Goal: Task Accomplishment & Management: Use online tool/utility

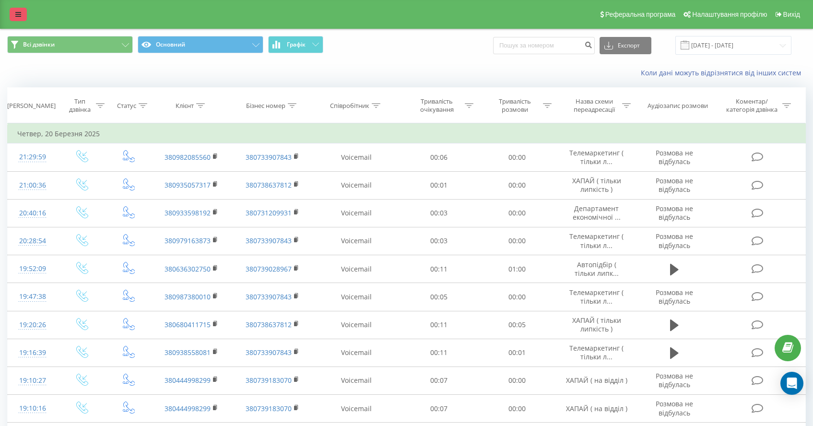
click at [10, 15] on link at bounding box center [18, 14] width 17 height 13
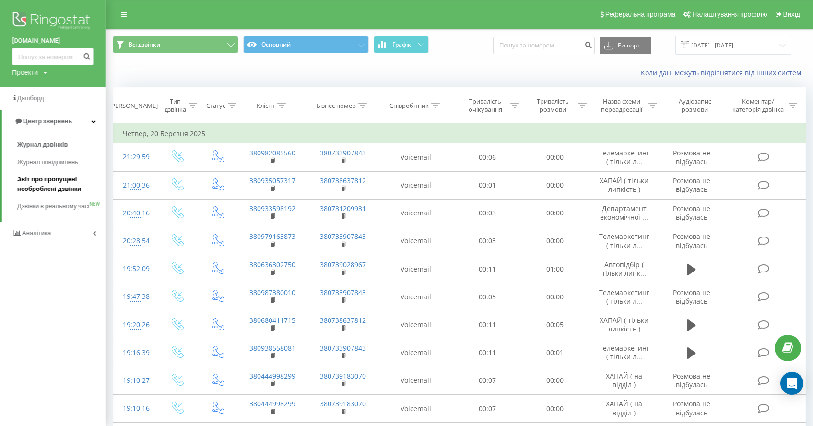
click at [35, 180] on span "Звіт про пропущені необроблені дзвінки" at bounding box center [58, 184] width 83 height 19
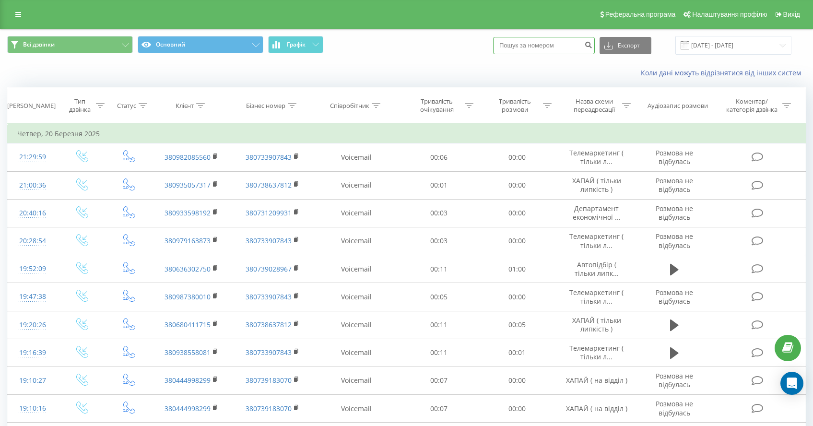
click at [553, 50] on input at bounding box center [544, 45] width 102 height 17
paste input "380963494982"
type input "380963494982"
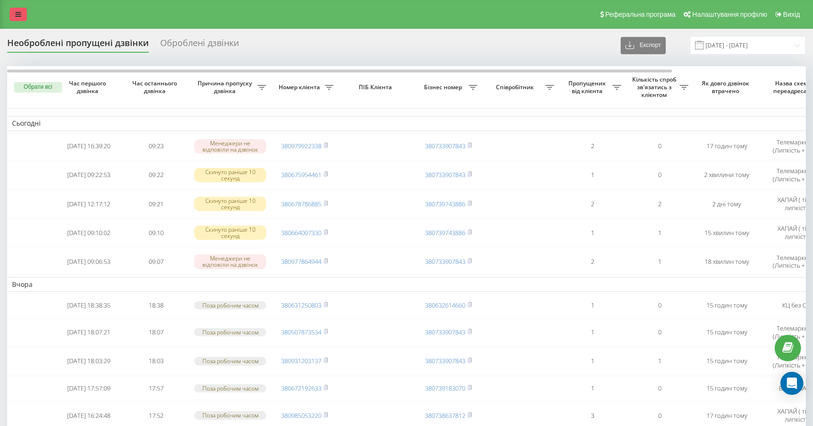
click at [21, 20] on link at bounding box center [18, 14] width 17 height 13
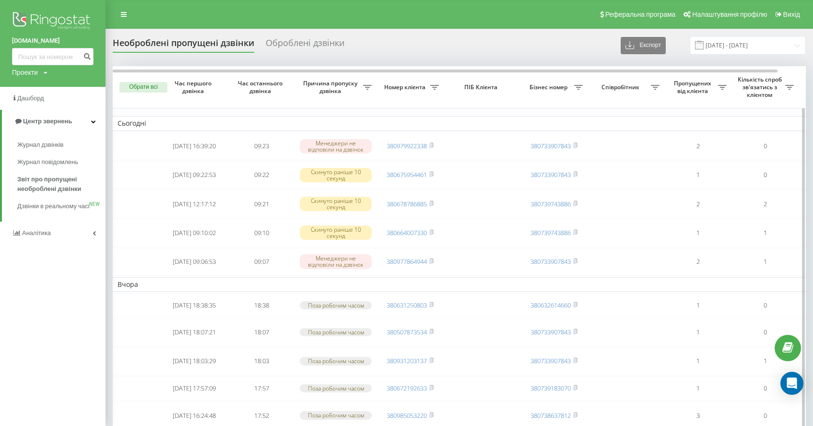
click at [503, 106] on th "ПІБ Клієнта" at bounding box center [482, 87] width 77 height 42
click at [761, 44] on input "22.08.2025 - 22.09.2025" at bounding box center [748, 45] width 116 height 19
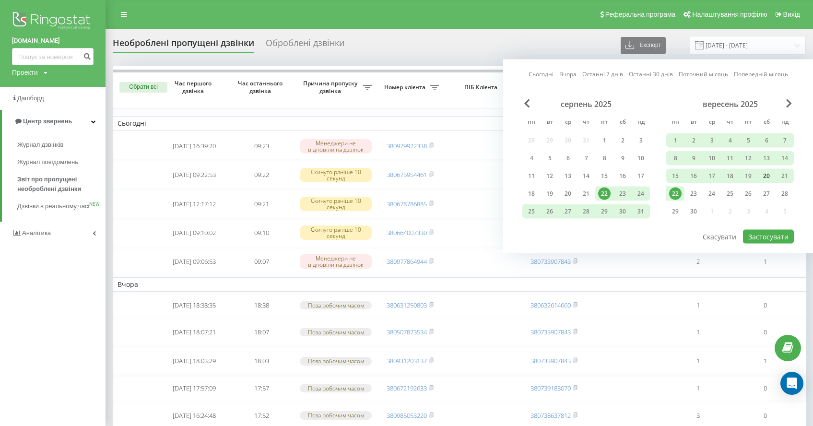
click at [766, 176] on div "20" at bounding box center [766, 176] width 12 height 12
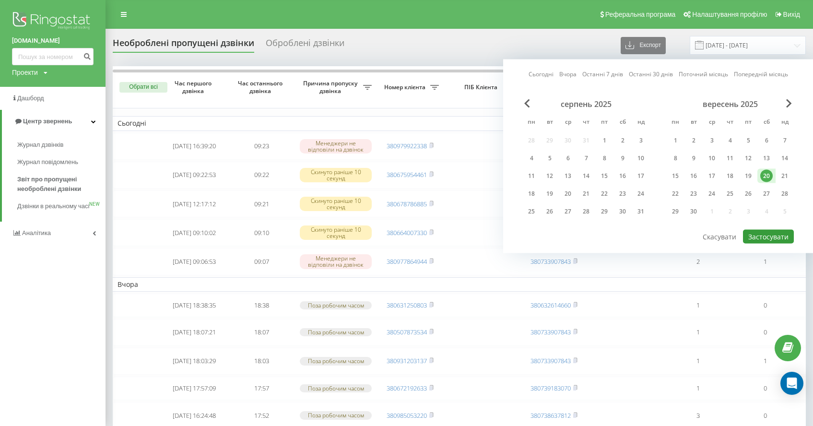
click at [770, 236] on button "Застосувати" at bounding box center [768, 237] width 51 height 14
type input "20.09.2025 - 20.09.2025"
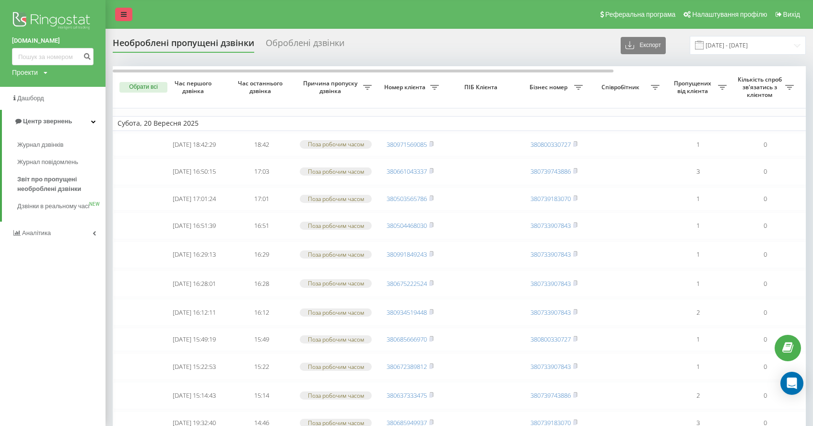
click at [122, 16] on icon at bounding box center [124, 14] width 6 height 7
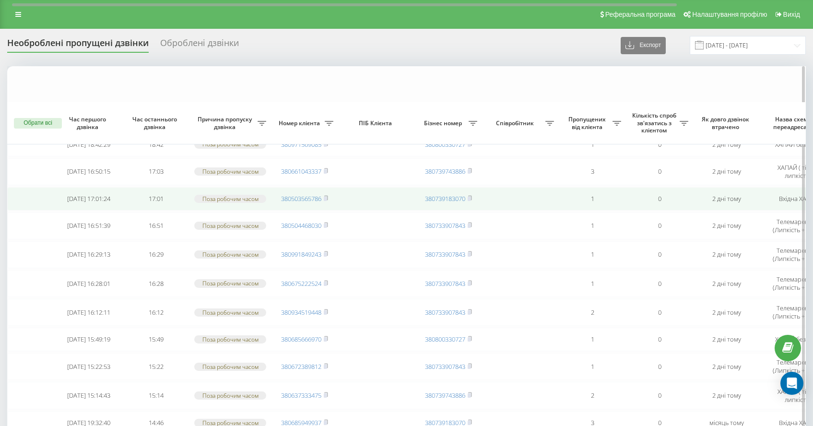
scroll to position [579, 0]
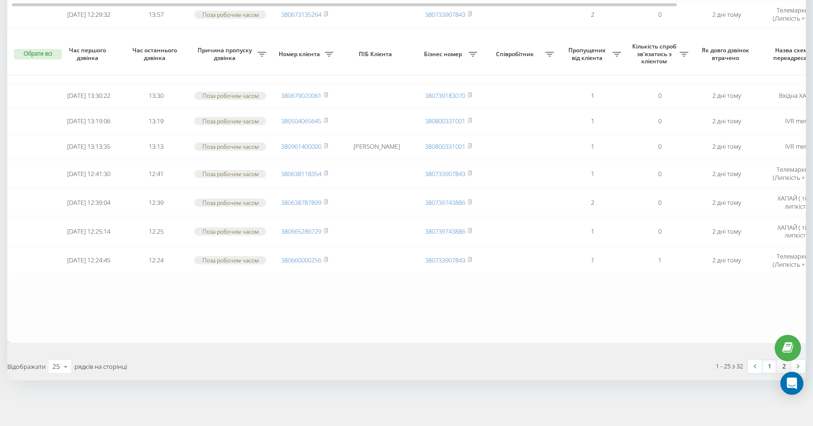
click at [780, 367] on link "2" at bounding box center [784, 366] width 14 height 13
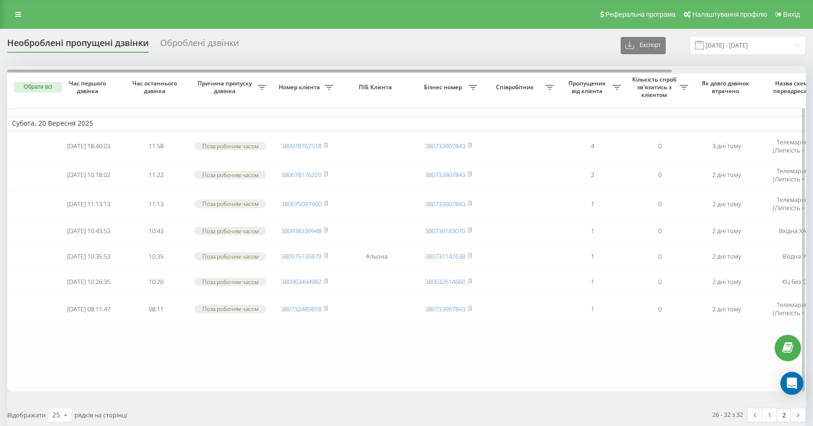
scroll to position [0, 161]
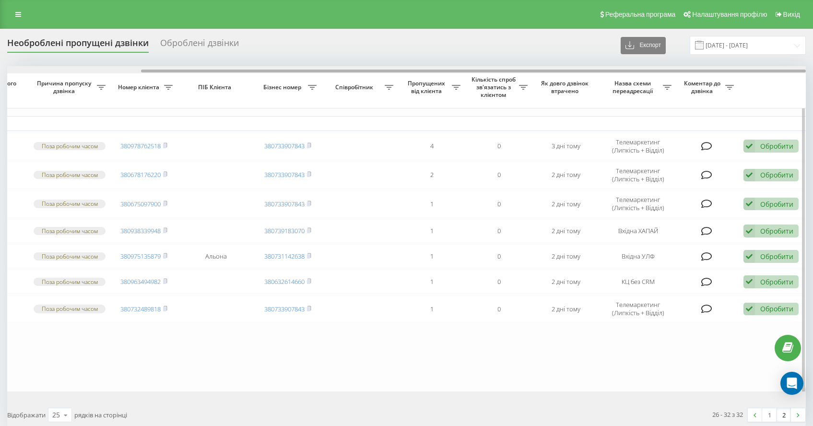
drag, startPoint x: 334, startPoint y: 69, endPoint x: 328, endPoint y: 70, distance: 6.8
click at [328, 71] on div at bounding box center [406, 69] width 799 height 7
click at [328, 70] on div at bounding box center [473, 71] width 665 height 3
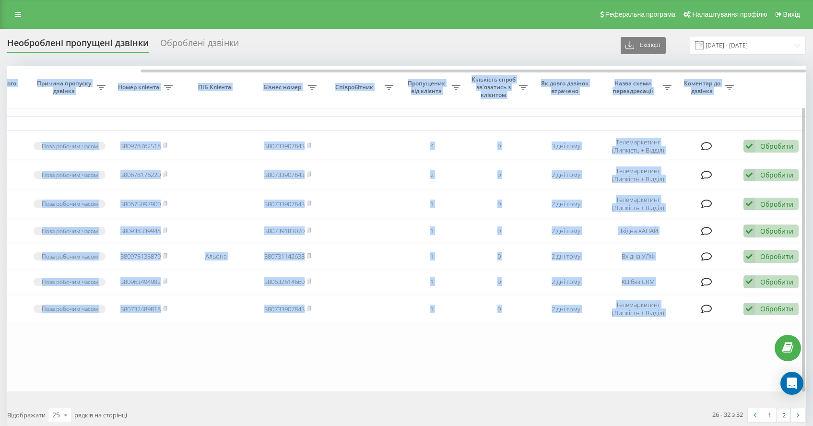
drag, startPoint x: 336, startPoint y: 72, endPoint x: 251, endPoint y: 91, distance: 87.3
click at [255, 63] on div "Необроблені пропущені дзвінки Оброблені дзвінки Експорт .csv .xlsx 20.09.2025 -…" at bounding box center [406, 232] width 799 height 393
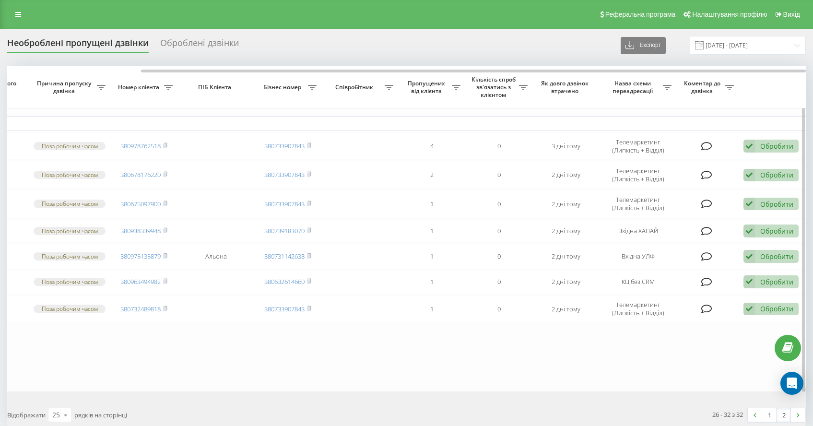
click at [207, 391] on table "Субота, 20 Вересня 2025 2025-09-19 18:40:03 11:58 Поза робочим часом 3809787625…" at bounding box center [326, 228] width 959 height 325
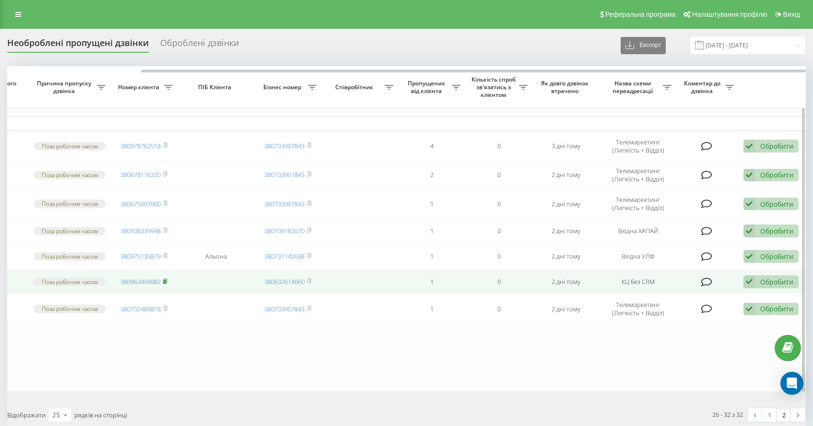
drag, startPoint x: 165, startPoint y: 291, endPoint x: 170, endPoint y: 294, distance: 5.5
click at [166, 284] on rect at bounding box center [164, 282] width 3 height 4
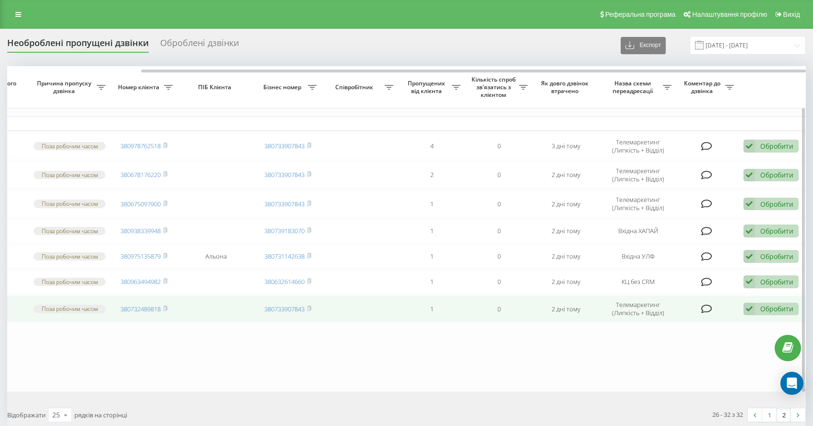
click at [762, 313] on div "Обробити" at bounding box center [776, 308] width 33 height 9
click at [733, 322] on td at bounding box center [707, 308] width 62 height 27
click at [780, 313] on div "Обробити" at bounding box center [776, 308] width 33 height 9
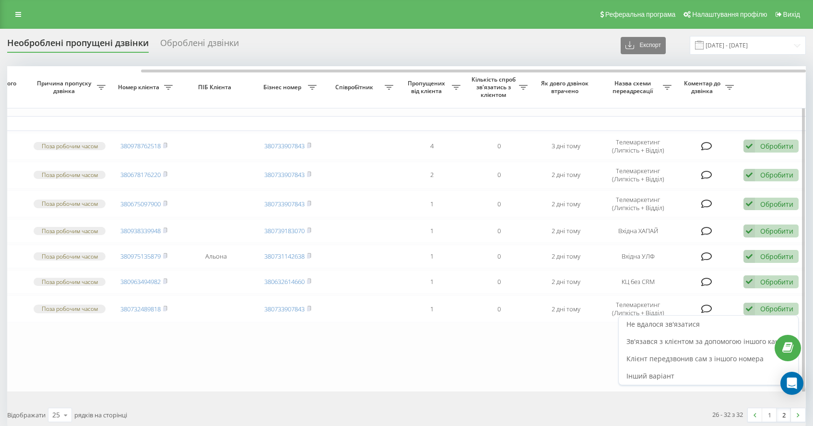
drag, startPoint x: 722, startPoint y: 329, endPoint x: 417, endPoint y: 372, distance: 307.6
click at [417, 372] on table "Субота, 20 Вересня 2025 2025-09-19 18:40:03 11:58 Поза робочим часом 3809787625…" at bounding box center [326, 228] width 959 height 325
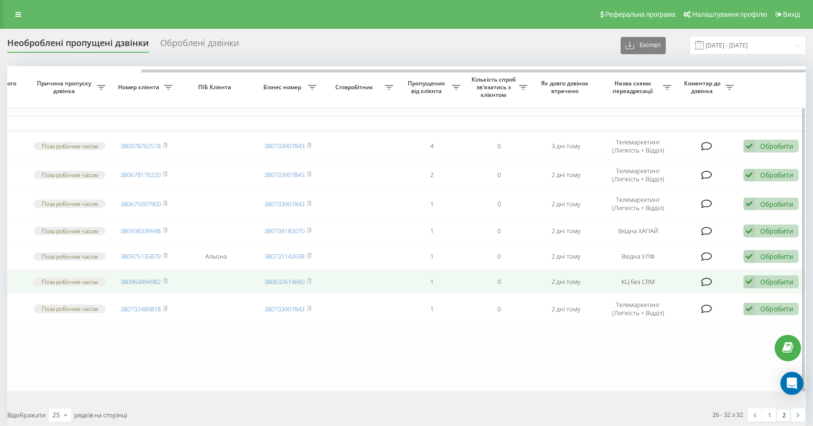
click at [772, 294] on td "Обробити Не вдалося зв'язатися Зв'язався з клієнтом за допомогою іншого каналу …" at bounding box center [772, 282] width 67 height 24
click at [767, 288] on div "Обробити Не вдалося зв'язатися Зв'язався з клієнтом за допомогою іншого каналу …" at bounding box center [770, 281] width 55 height 13
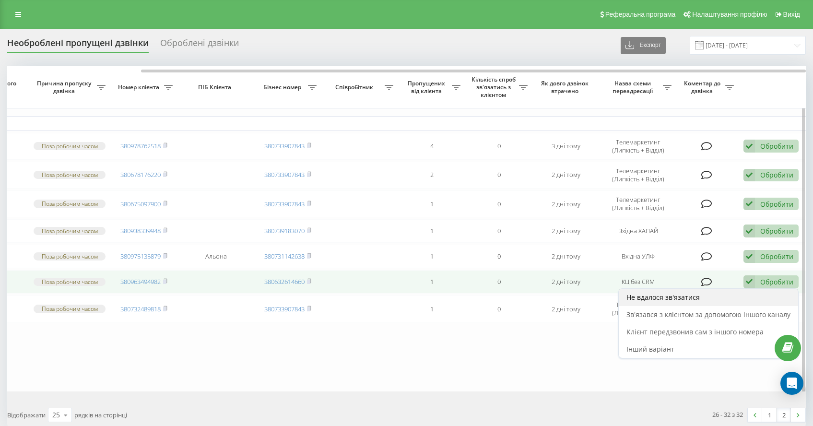
click at [683, 302] on span "Не вдалося зв'язатися" at bounding box center [662, 297] width 73 height 9
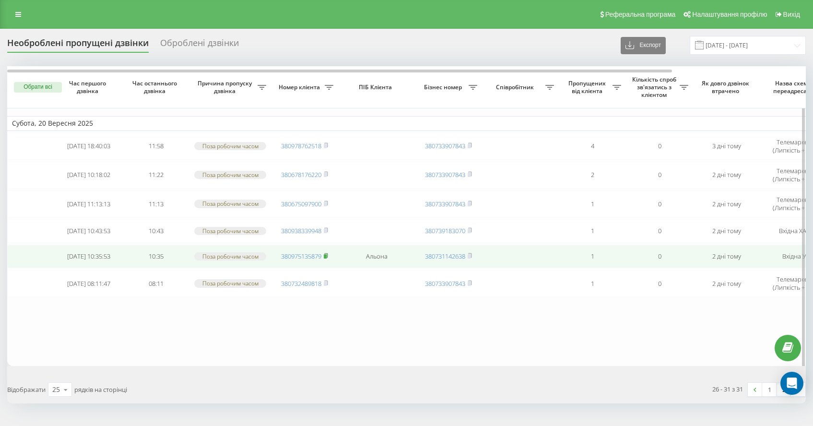
click at [327, 259] on rect at bounding box center [325, 256] width 3 height 4
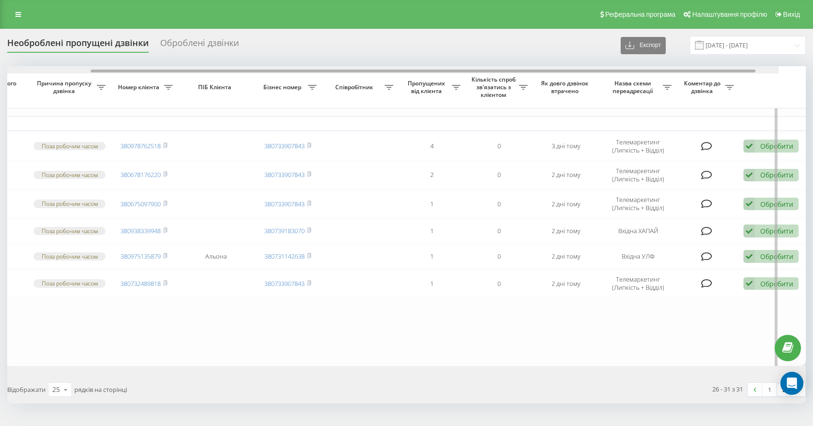
drag, startPoint x: 309, startPoint y: 70, endPoint x: 569, endPoint y: 94, distance: 261.6
click at [555, 85] on div "Обрати всі Час першого дзвінка Час останнього дзвінка Причина пропуску дзвінка …" at bounding box center [406, 216] width 799 height 300
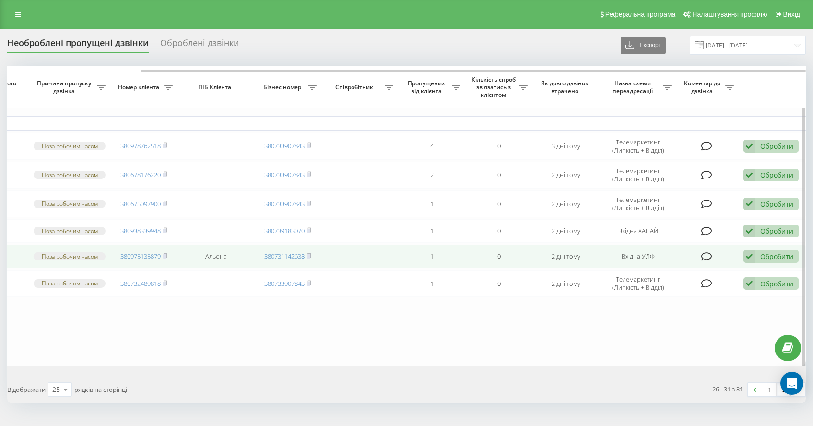
click at [764, 263] on div "Обробити Не вдалося зв'язатися Зв'язався з клієнтом за допомогою іншого каналу …" at bounding box center [770, 256] width 55 height 13
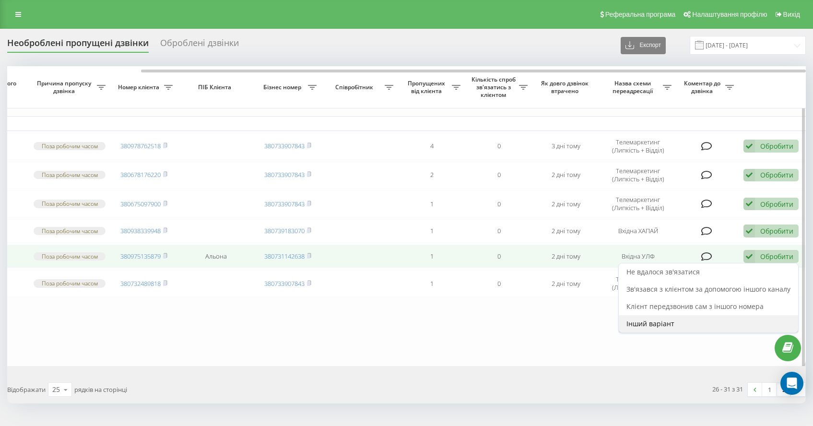
click at [671, 328] on span "Інший варіант" at bounding box center [650, 323] width 48 height 9
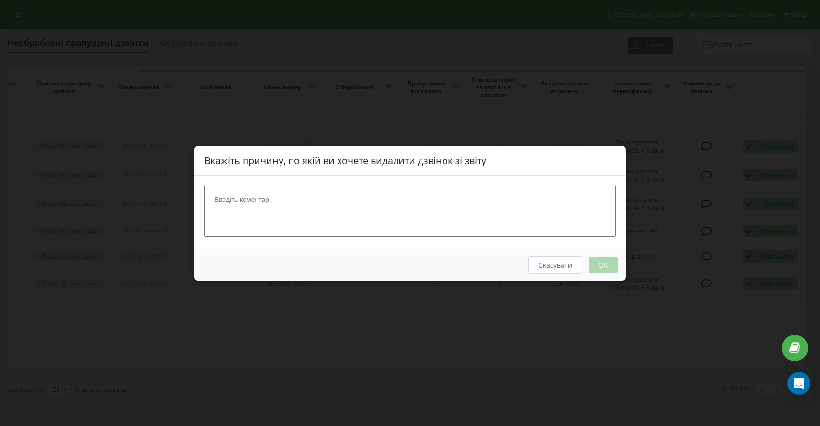
click at [308, 197] on textarea at bounding box center [410, 210] width 412 height 51
type textarea "Д Бондар"
click at [601, 274] on div "Скасувати OK" at bounding box center [410, 264] width 432 height 32
click at [613, 270] on button "OK" at bounding box center [603, 264] width 29 height 17
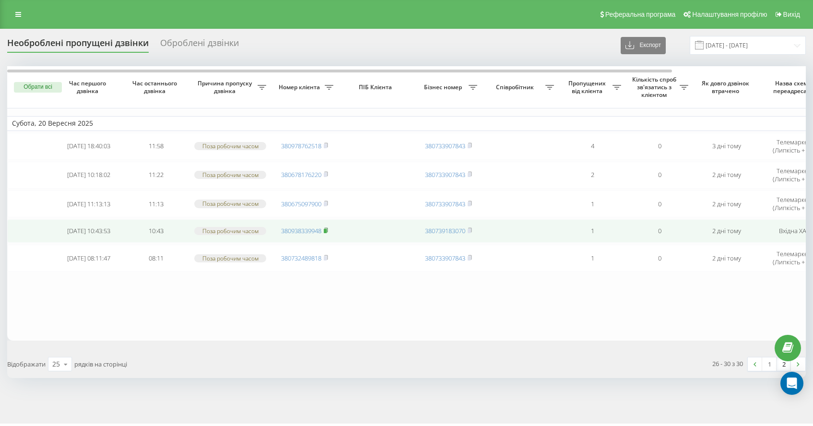
click at [327, 232] on rect at bounding box center [325, 231] width 3 height 4
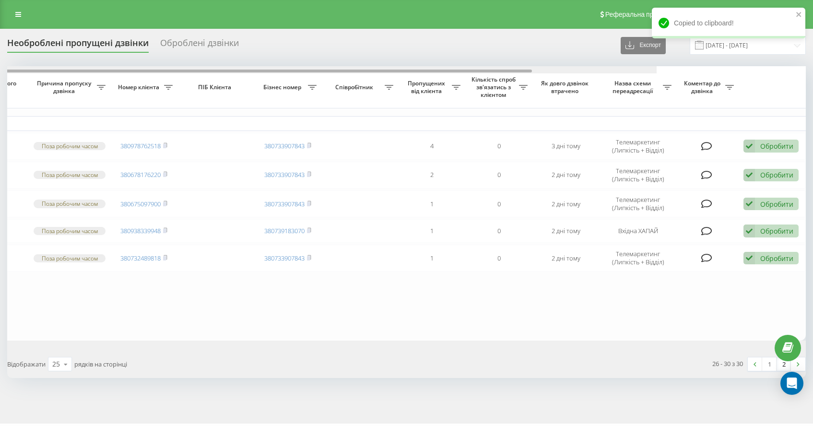
drag, startPoint x: 361, startPoint y: 72, endPoint x: 491, endPoint y: 98, distance: 132.1
click at [490, 97] on div "Обрати всі Час першого дзвінка Час останнього дзвінка Причина пропуску дзвінка …" at bounding box center [406, 203] width 799 height 274
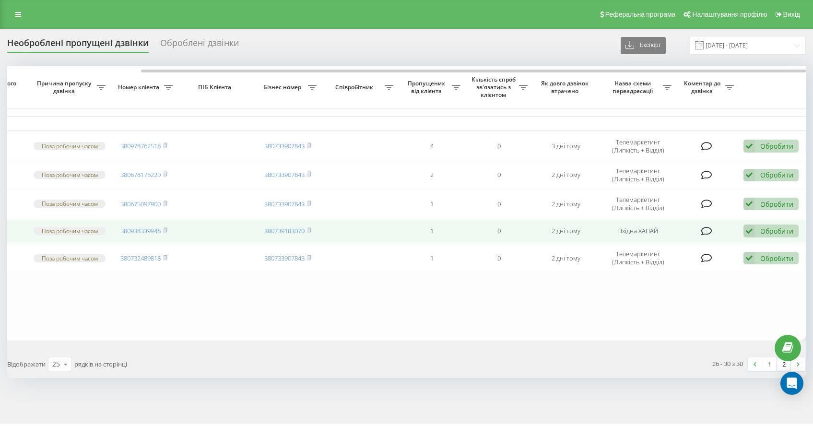
click at [770, 235] on div "Обробити" at bounding box center [776, 230] width 33 height 9
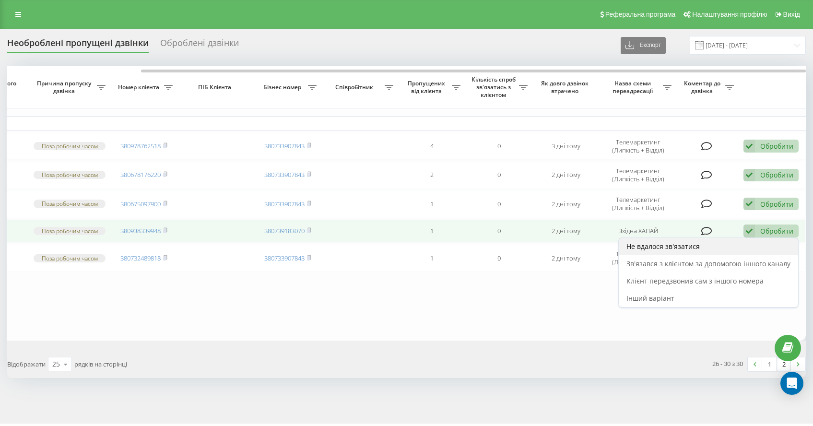
click at [731, 248] on div "Не вдалося зв'язатися" at bounding box center [708, 246] width 179 height 17
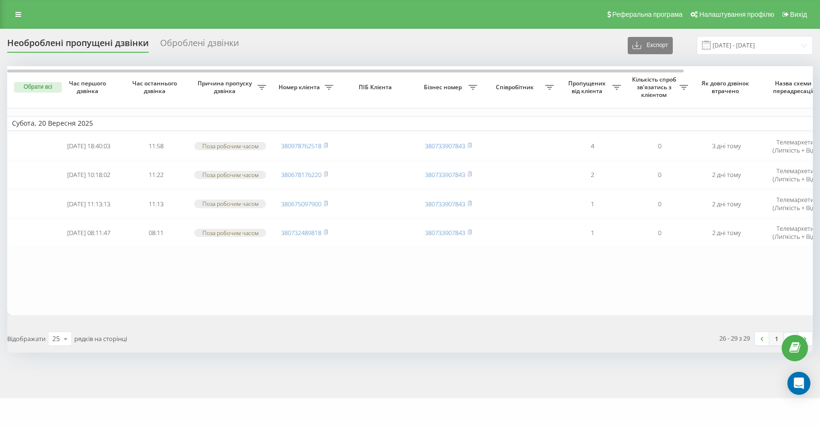
click at [775, 341] on link "1" at bounding box center [776, 338] width 14 height 13
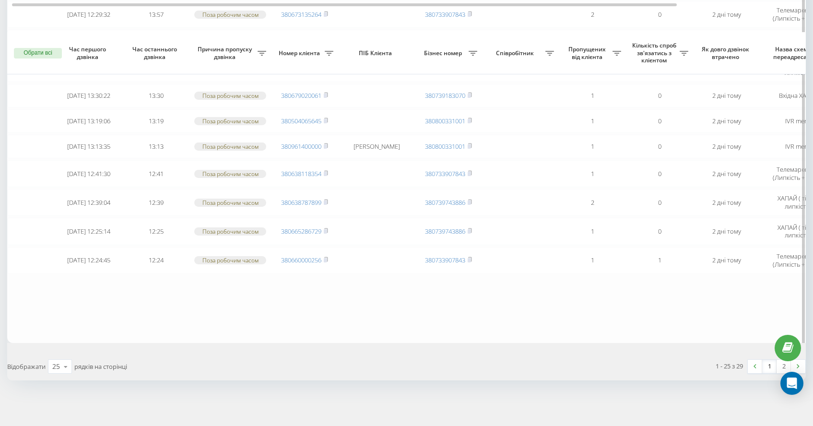
scroll to position [577, 0]
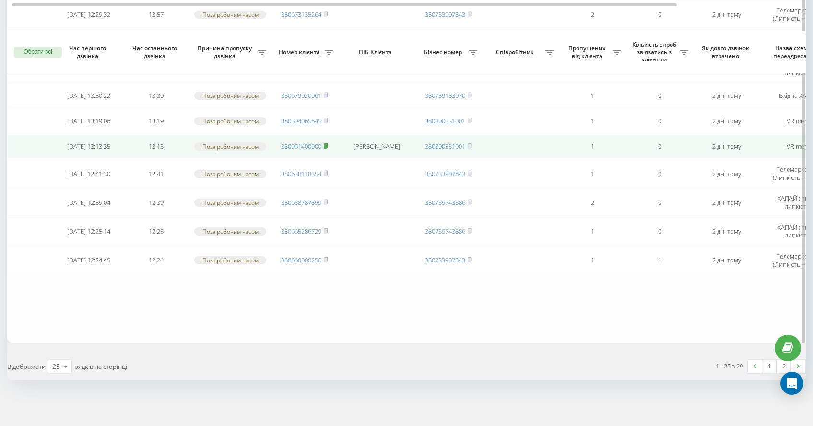
click at [325, 146] on rect at bounding box center [325, 146] width 3 height 4
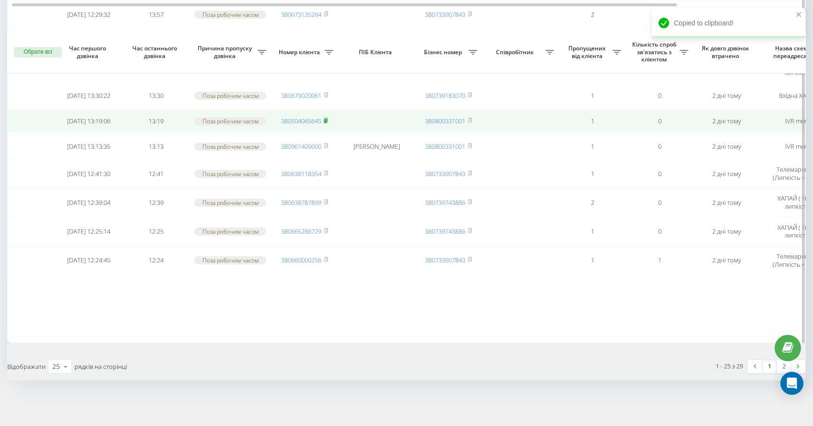
click at [325, 119] on rect at bounding box center [325, 121] width 3 height 4
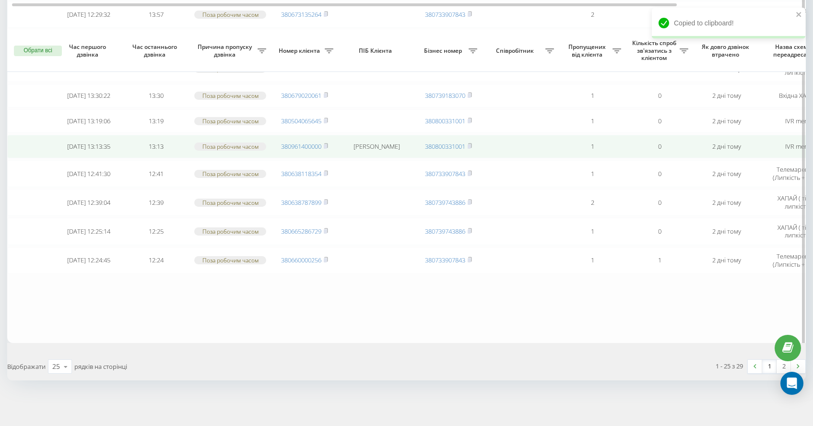
scroll to position [575, 0]
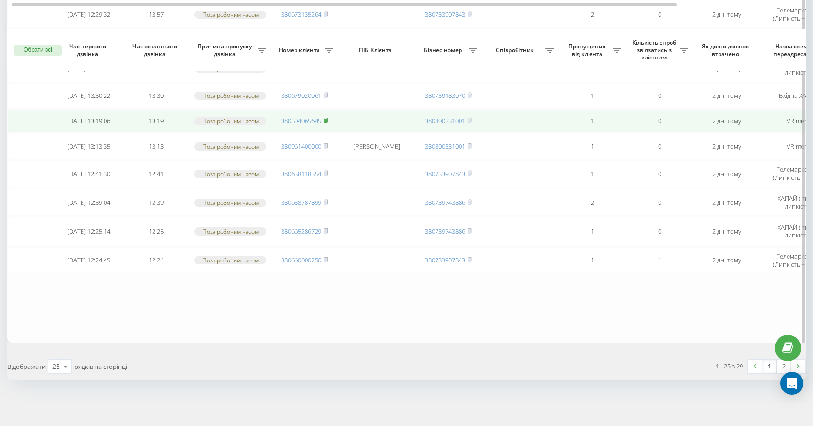
click at [327, 119] on rect at bounding box center [325, 121] width 3 height 4
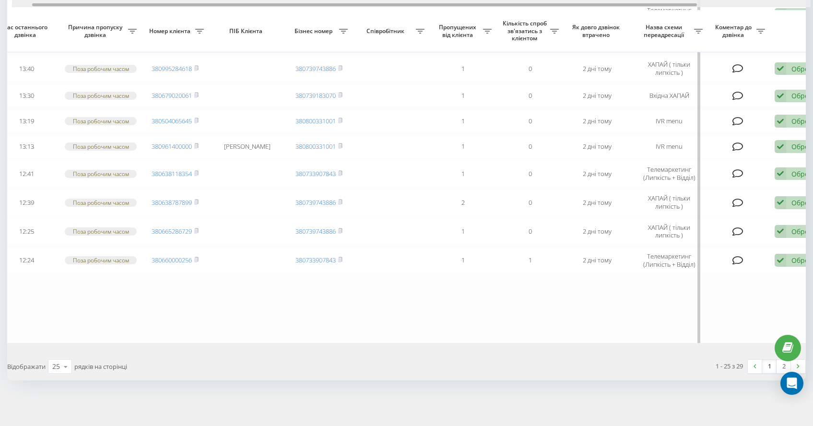
scroll to position [0, 0]
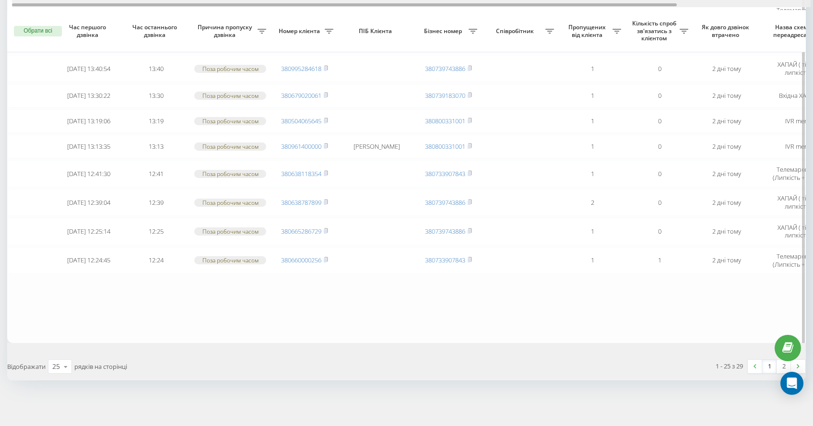
drag, startPoint x: 172, startPoint y: 6, endPoint x: 62, endPoint y: 8, distance: 110.3
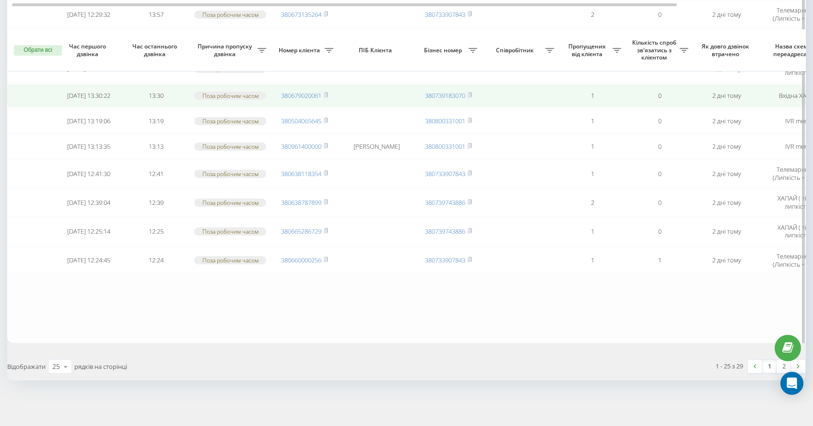
scroll to position [575, 0]
click at [328, 92] on icon at bounding box center [326, 95] width 4 height 6
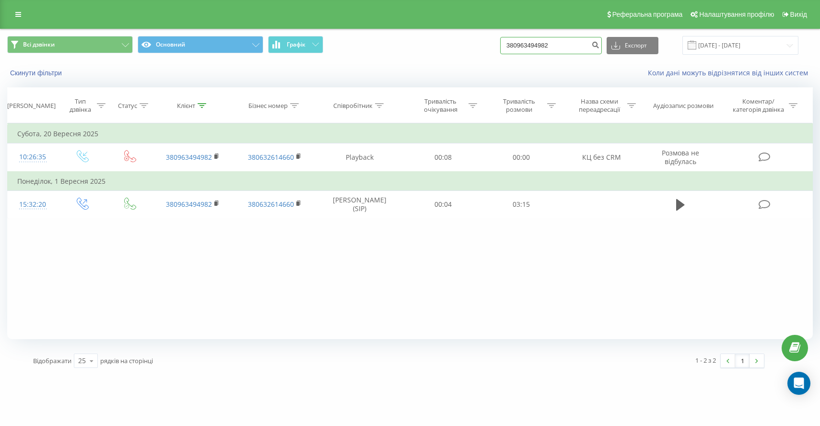
drag, startPoint x: 578, startPoint y: 50, endPoint x: 389, endPoint y: 5, distance: 195.1
click at [404, 19] on div "Реферальна програма Налаштування профілю Вихід Всі дзвінки Основний Графік 3809…" at bounding box center [410, 187] width 820 height 375
paste input "380975135879"
type input "380975135879"
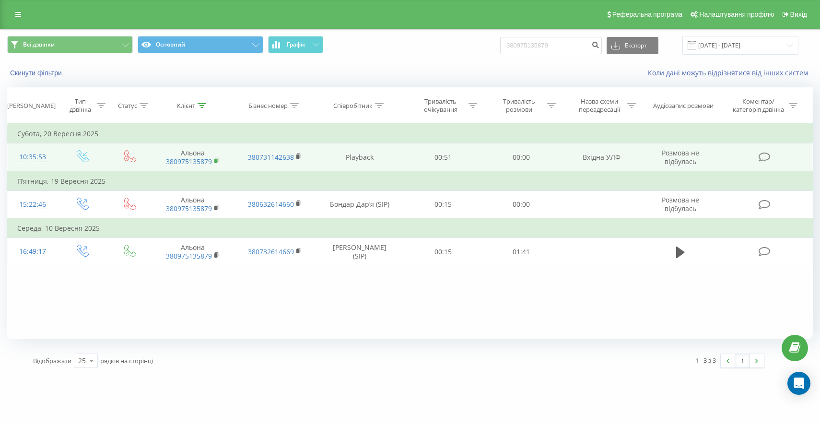
click at [214, 162] on rect at bounding box center [215, 161] width 3 height 4
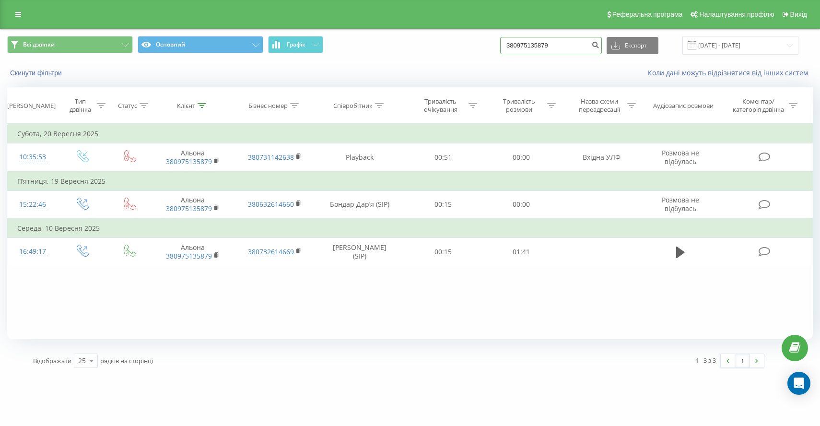
click at [571, 45] on input "380975135879" at bounding box center [551, 45] width 102 height 17
drag, startPoint x: 575, startPoint y: 45, endPoint x: 442, endPoint y: 38, distance: 133.0
click at [454, 39] on div "Всі дзвінки Основний Графік 380975135879 Експорт .csv .xls .xlsx 22.06.2025 - 2…" at bounding box center [410, 45] width 806 height 19
paste input "380961400000"
type input "380961400000"
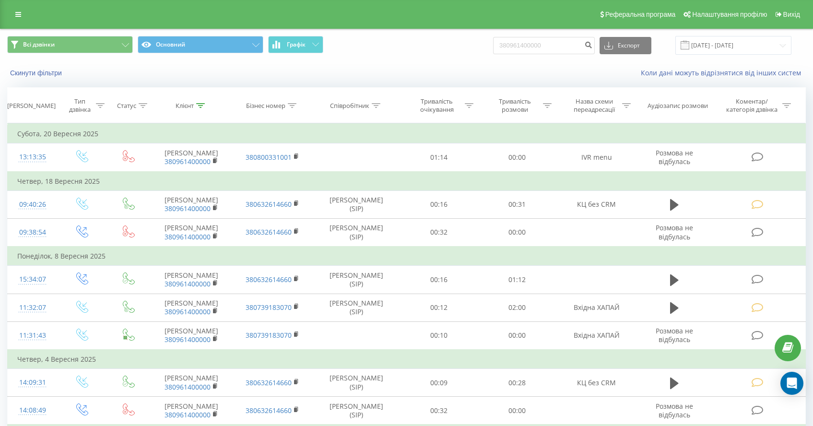
click at [555, 56] on div "Всі дзвінки Основний Графік 380961400000 Експорт .csv .xls .xlsx [DATE] - [DATE]" at bounding box center [406, 45] width 812 height 32
click at [570, 48] on input "380961400000" at bounding box center [544, 45] width 102 height 17
drag, startPoint x: 567, startPoint y: 47, endPoint x: 382, endPoint y: 8, distance: 189.1
paste input "380504065645"
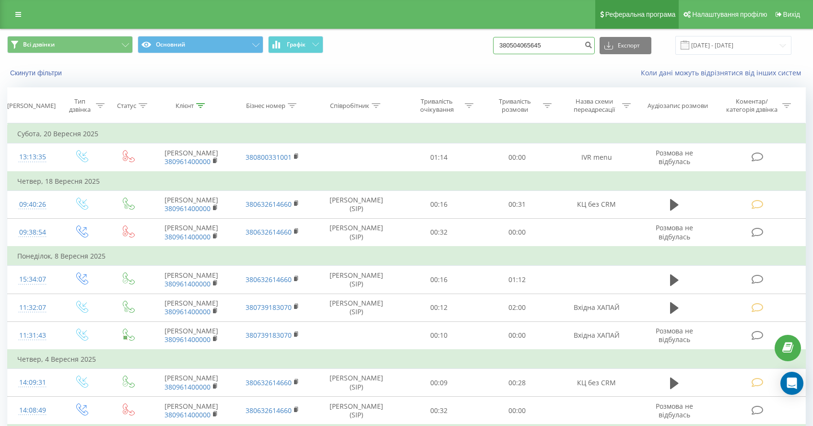
type input "380504065645"
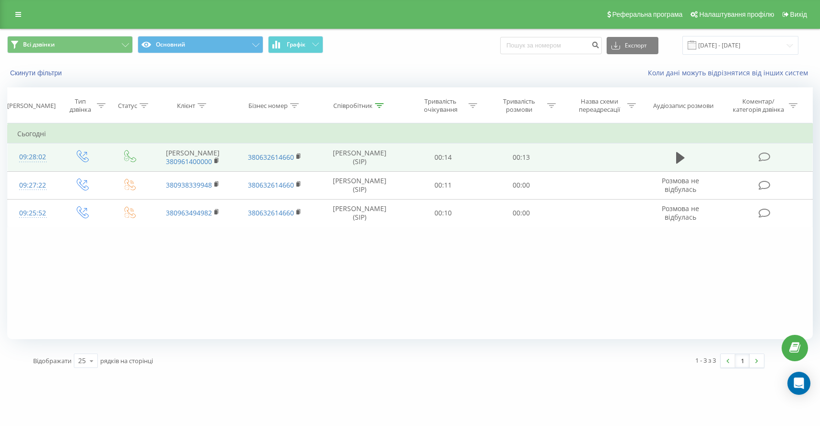
click at [767, 157] on icon at bounding box center [764, 157] width 12 height 10
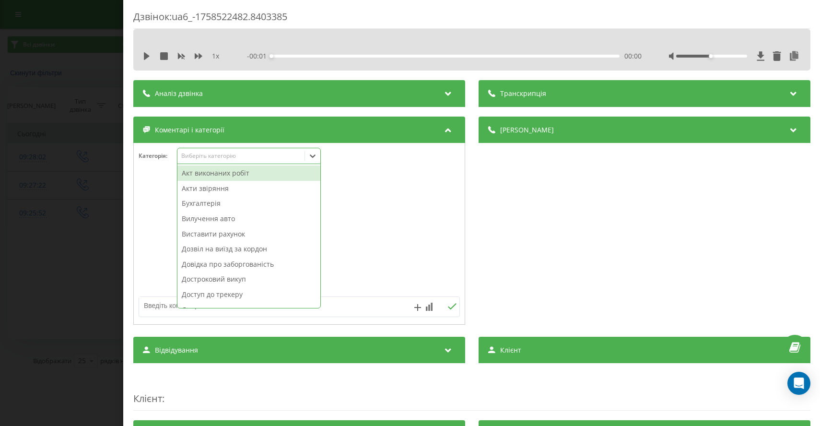
click at [222, 157] on div "Виберіть категорію" at bounding box center [241, 156] width 120 height 8
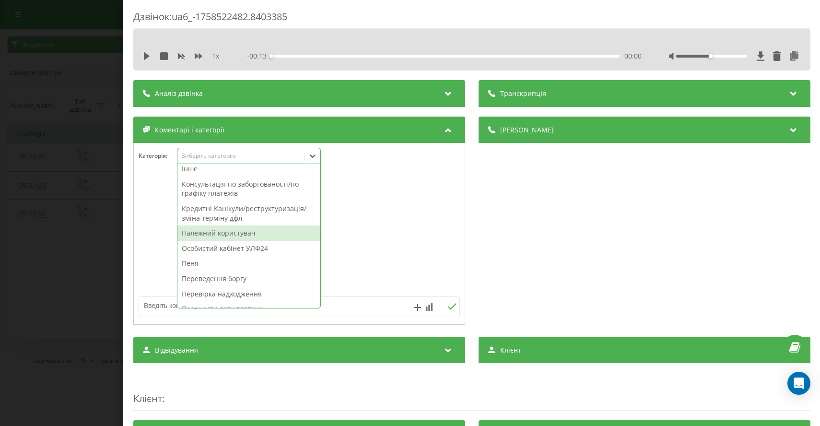
scroll to position [260, 0]
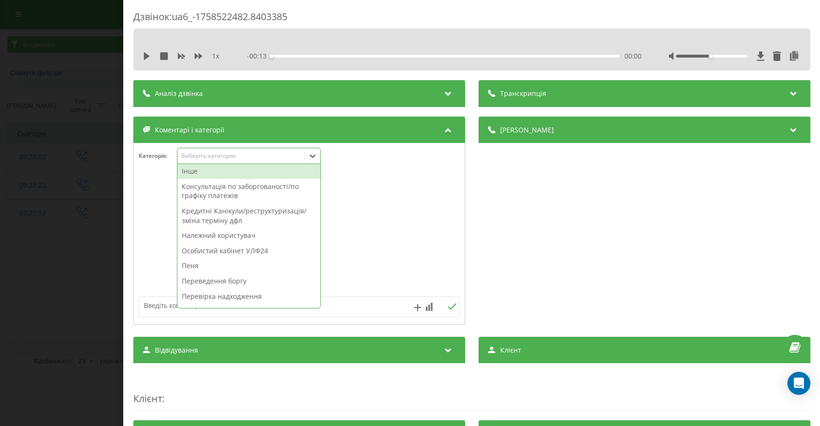
click at [190, 170] on div "Інше" at bounding box center [248, 171] width 143 height 15
click at [95, 185] on div "Дзвінок : ua6_-1758522482.8403385 1 x - 00:13 00:00 00:00 Транскрипція Для AI-а…" at bounding box center [410, 213] width 820 height 426
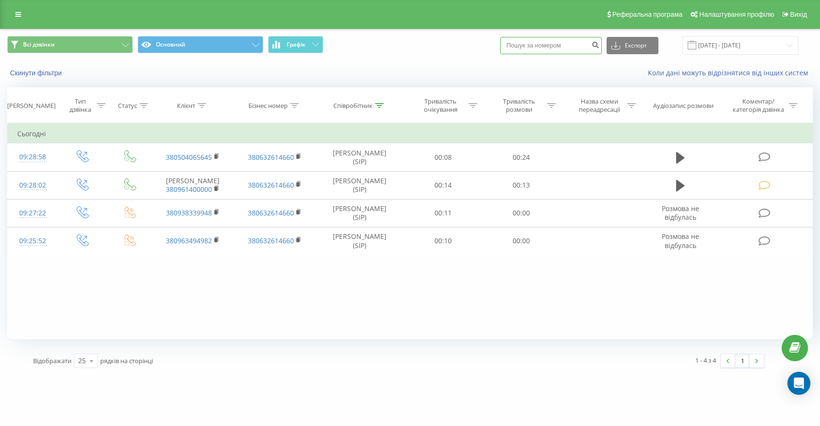
click at [565, 49] on input at bounding box center [551, 45] width 102 height 17
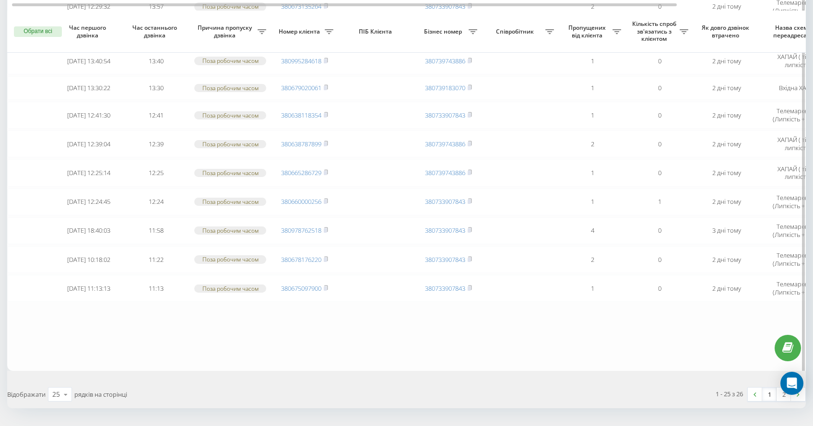
scroll to position [556, 0]
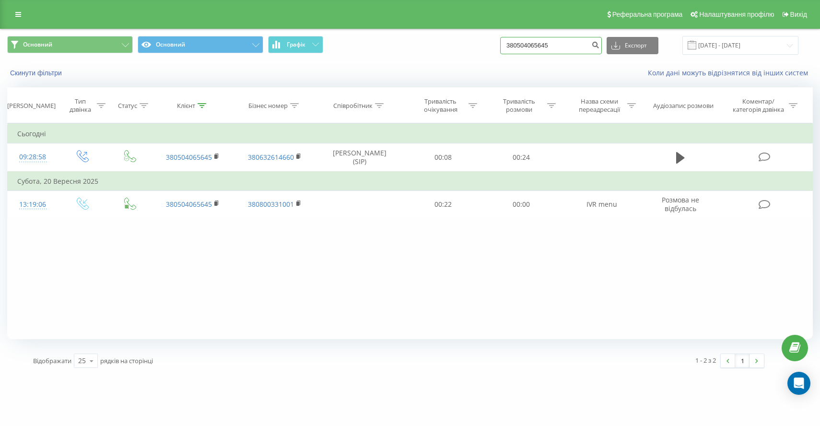
drag, startPoint x: 566, startPoint y: 53, endPoint x: 581, endPoint y: 50, distance: 15.1
click at [566, 53] on input "380504065645" at bounding box center [551, 45] width 102 height 17
drag, startPoint x: 575, startPoint y: 45, endPoint x: 430, endPoint y: 22, distance: 146.2
click at [447, 34] on div "Основний Основний Графік 380504065645 Експорт .csv .xls .xlsx [DATE] - [DATE]" at bounding box center [409, 45] width 819 height 32
paste input "380968211772"
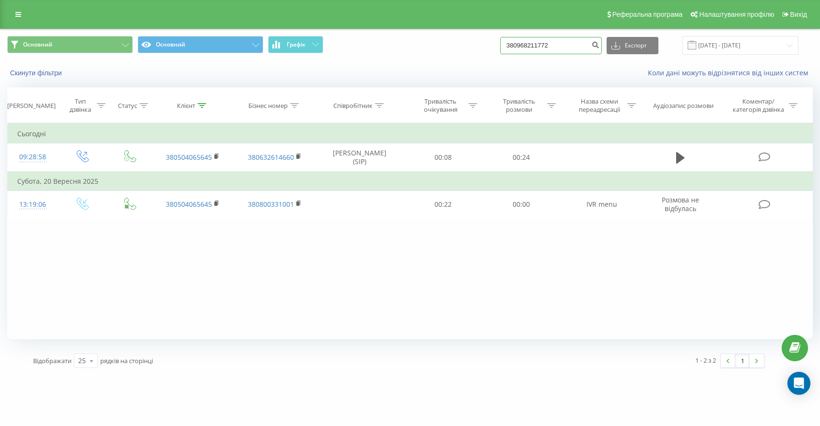
type input "380968211772"
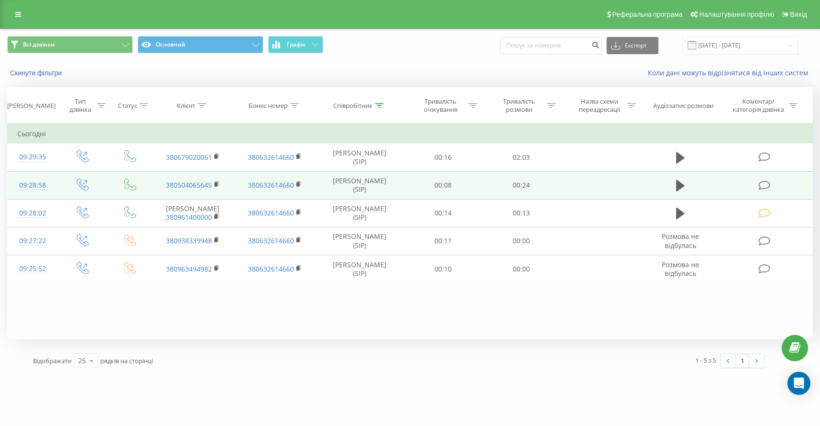
click at [767, 188] on icon at bounding box center [764, 185] width 12 height 10
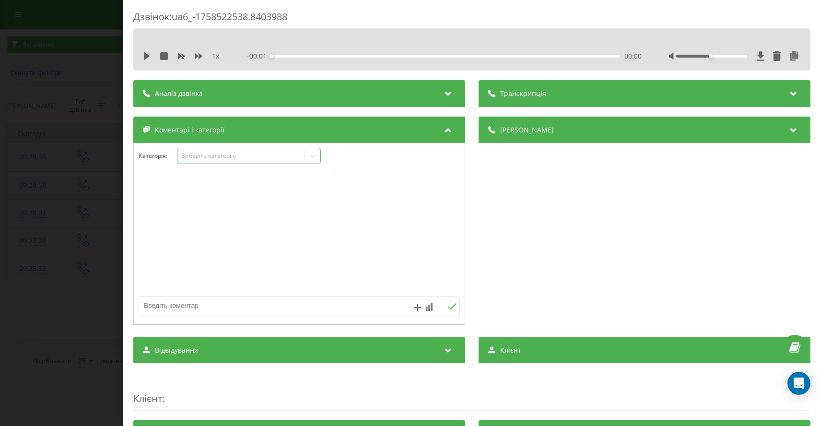
drag, startPoint x: 213, startPoint y: 155, endPoint x: 220, endPoint y: 159, distance: 8.4
click at [213, 155] on div "Виберіть категорію" at bounding box center [241, 156] width 120 height 8
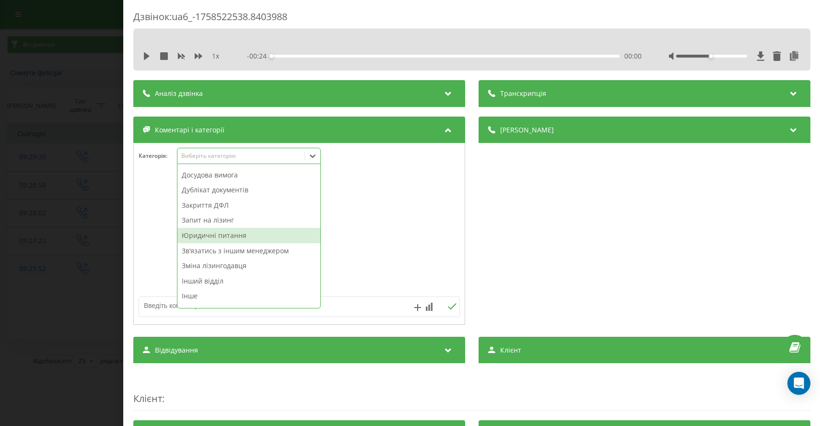
scroll to position [136, 0]
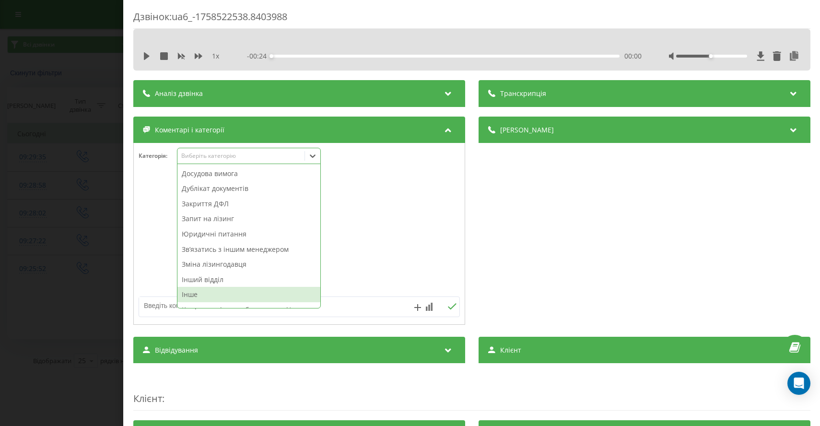
click at [208, 294] on div "Інше" at bounding box center [248, 294] width 143 height 15
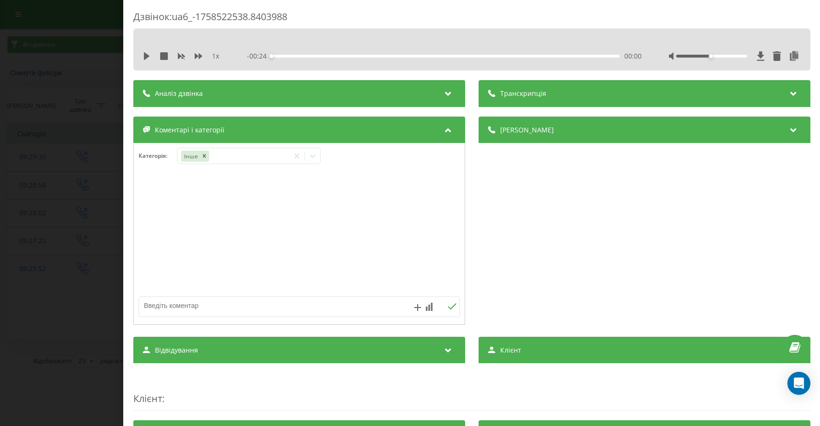
click at [19, 245] on div "Дзвінок : ua6_-1758522538.8403988 1 x - 00:24 00:00 00:00 Транскрипція Для AI-а…" at bounding box center [410, 213] width 820 height 426
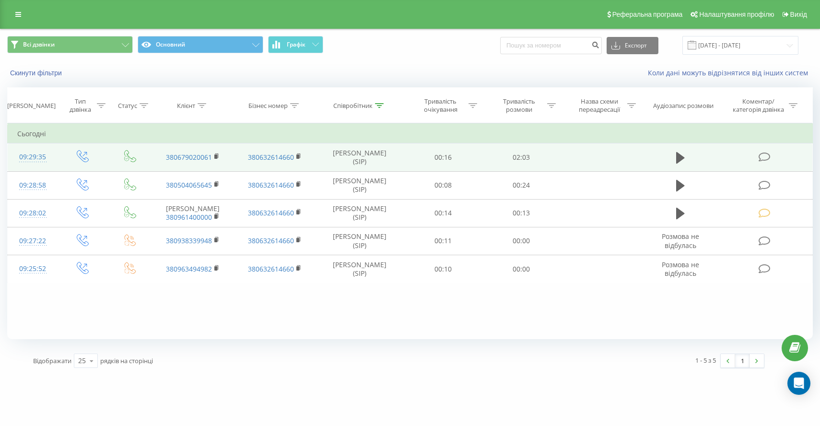
click at [764, 161] on icon at bounding box center [764, 157] width 12 height 10
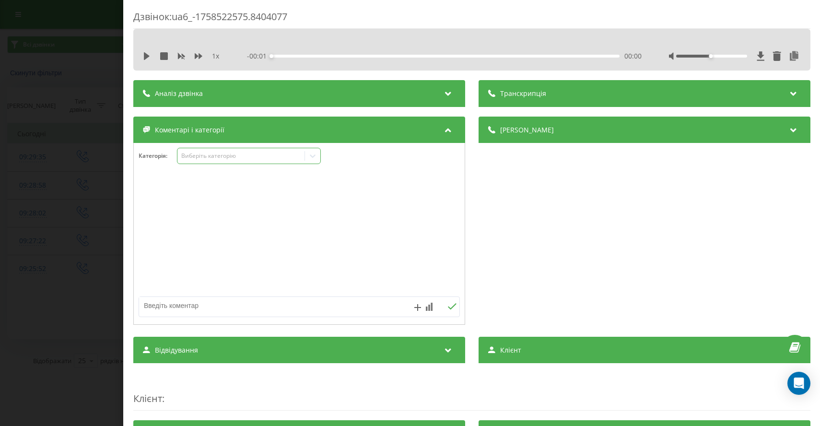
click at [238, 159] on div "Виберіть категорію" at bounding box center [241, 156] width 120 height 8
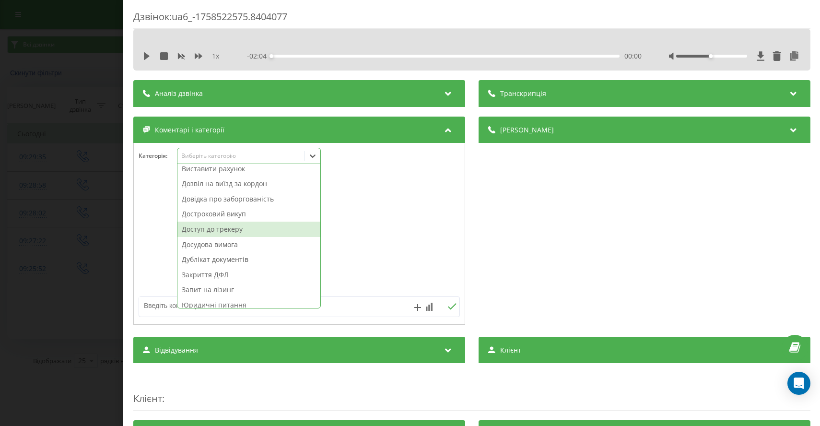
scroll to position [67, 0]
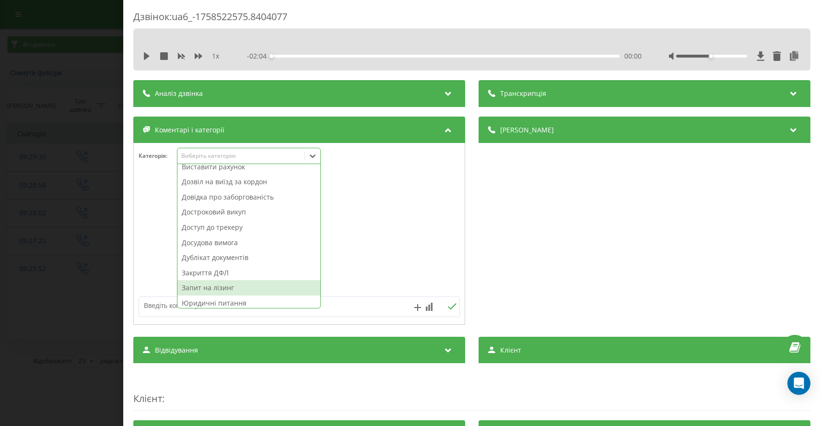
click at [224, 290] on div "Запит на лізинг" at bounding box center [248, 287] width 143 height 15
click at [82, 291] on div "Дзвінок : ua6_-1758522575.8404077 1 x - 02:04 00:00 00:00 Транскрипція Для AI-а…" at bounding box center [410, 213] width 820 height 426
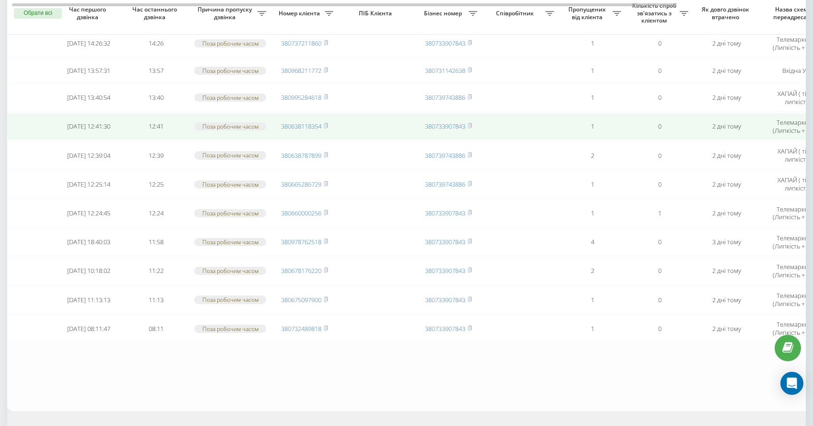
scroll to position [418, 0]
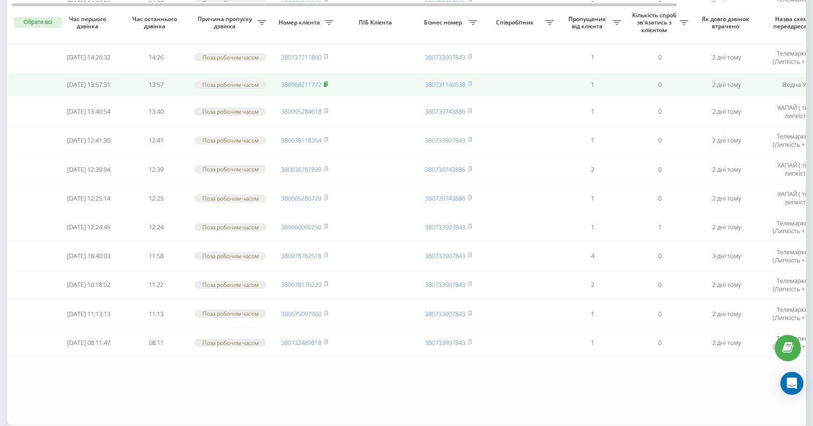
click at [326, 87] on rect at bounding box center [325, 85] width 3 height 4
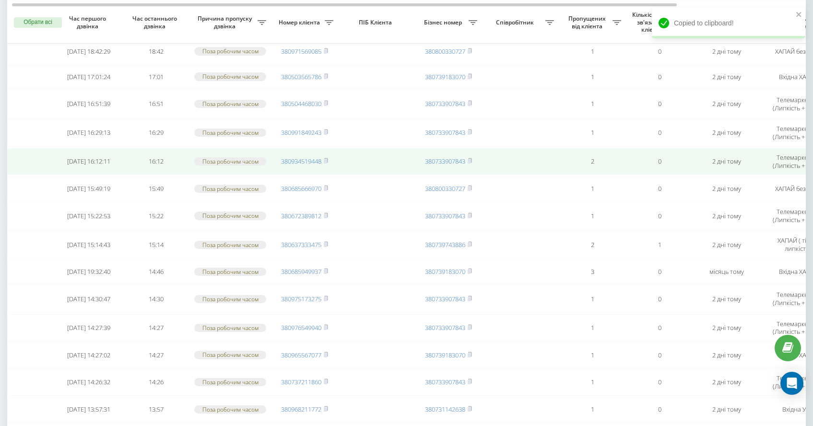
scroll to position [27, 0]
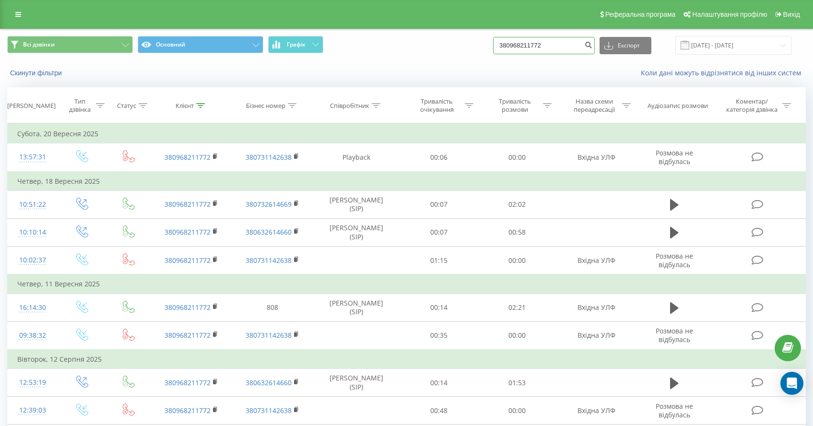
drag, startPoint x: 539, startPoint y: 47, endPoint x: 398, endPoint y: 39, distance: 141.2
click at [413, 42] on div "Всі дзвінки Основний Графік 380968211772 Експорт .csv .xls .xlsx 22.06.2025 - 2…" at bounding box center [406, 45] width 799 height 19
paste input "380685949937"
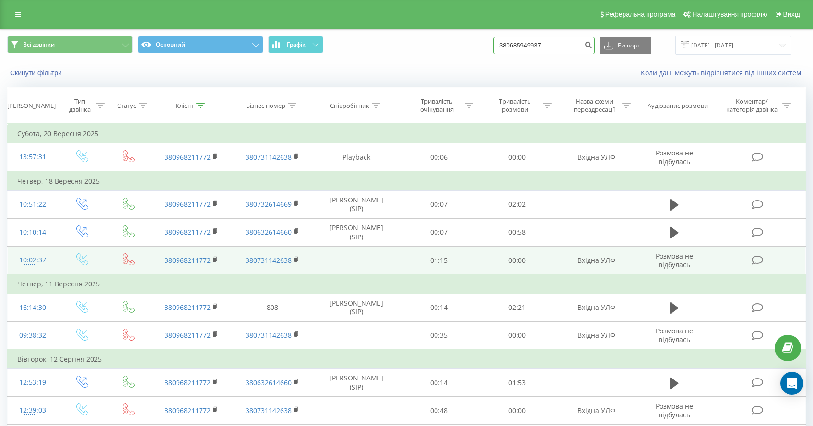
type input "380685949937"
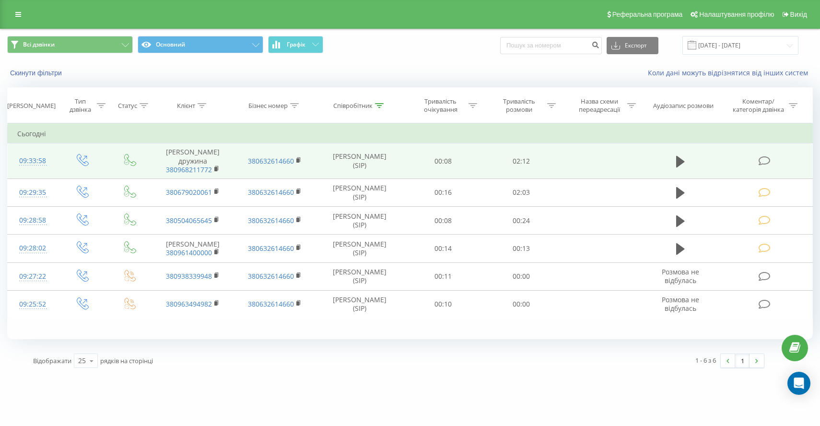
click at [763, 166] on icon at bounding box center [764, 161] width 12 height 10
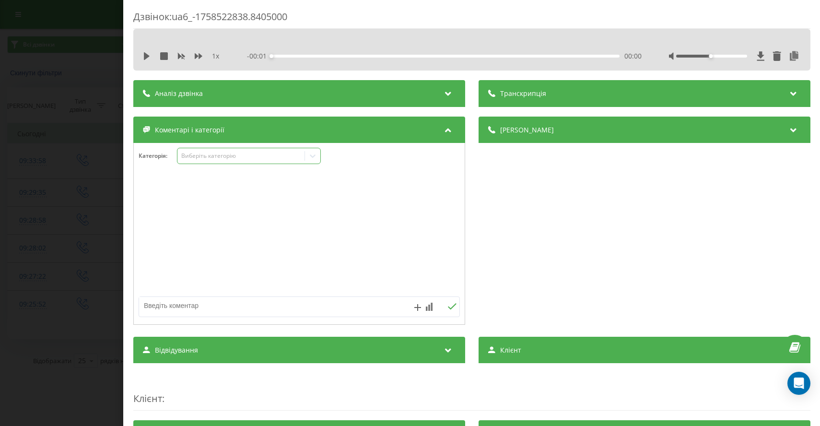
click at [231, 156] on div "Виберіть категорію" at bounding box center [241, 156] width 120 height 8
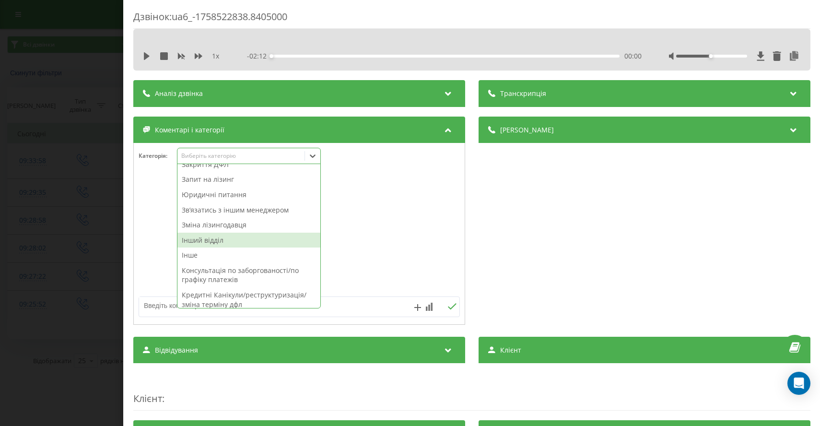
scroll to position [76, 0]
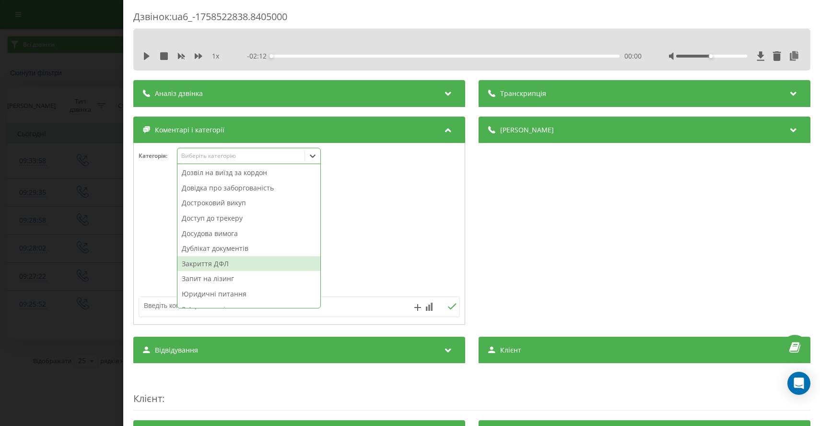
click at [230, 260] on div "Закриття ДФЛ" at bounding box center [248, 263] width 143 height 15
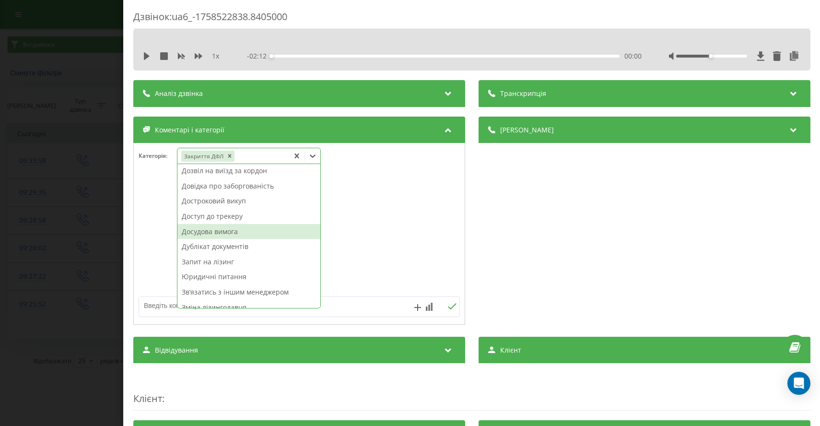
scroll to position [102, 0]
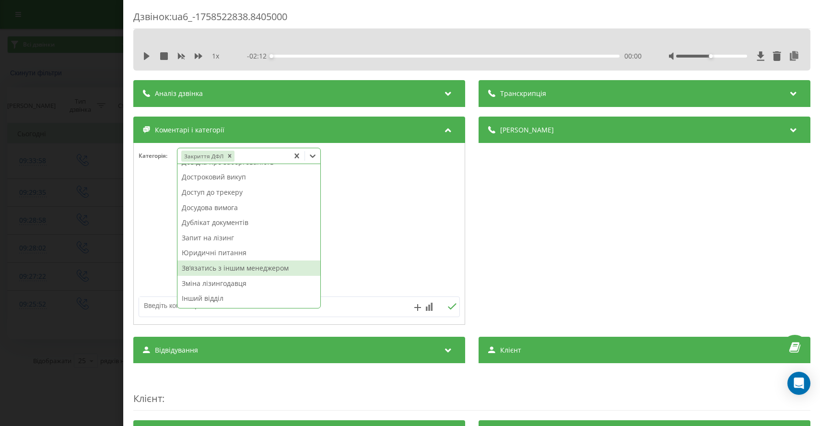
click at [257, 268] on div "Звʼязатись з іншим менеджером" at bounding box center [248, 267] width 143 height 15
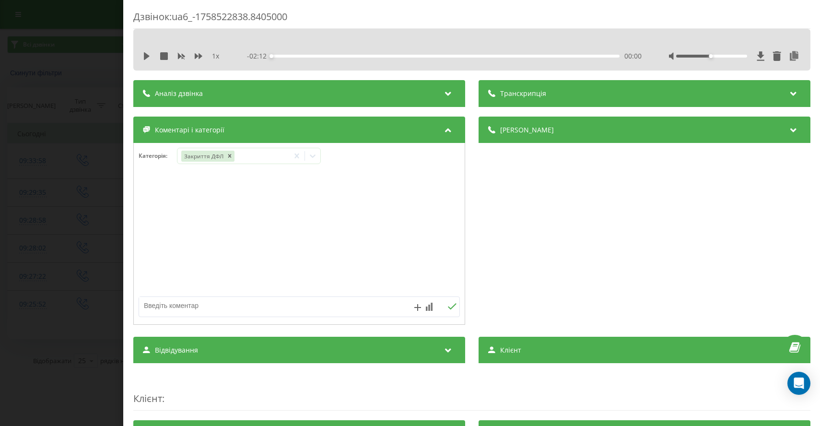
click at [65, 252] on div "Дзвінок : ua6_-1758522838.8405000 1 x - 02:12 00:00 00:00 Транскрипція Для AI-а…" at bounding box center [410, 213] width 820 height 426
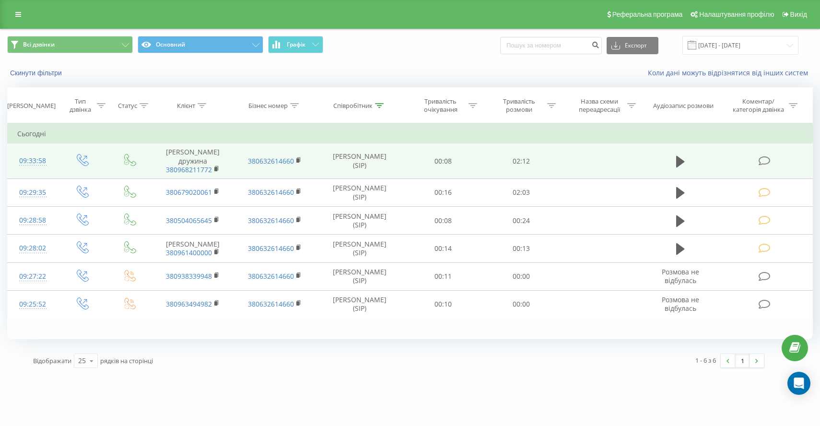
drag, startPoint x: 673, startPoint y: 166, endPoint x: 666, endPoint y: 175, distance: 11.6
click at [673, 166] on button at bounding box center [680, 161] width 14 height 14
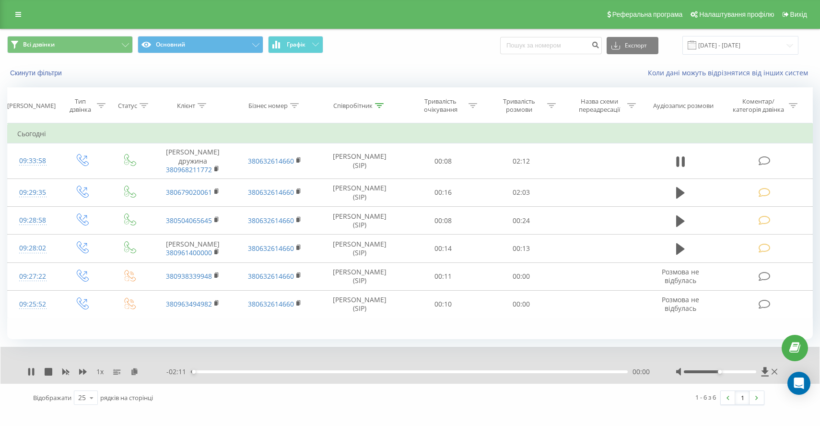
click at [91, 369] on div "1 x" at bounding box center [96, 372] width 139 height 10
click at [84, 372] on icon at bounding box center [83, 372] width 8 height 6
click at [223, 369] on div "- 02:09 00:03 00:03" at bounding box center [408, 372] width 485 height 10
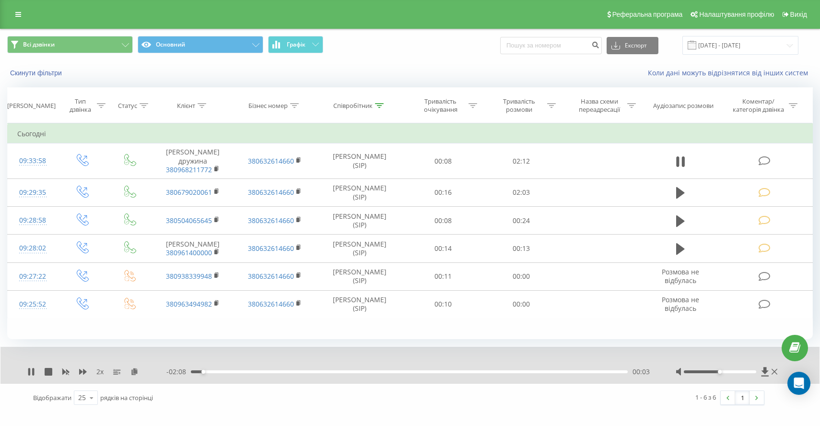
click at [235, 373] on div "00:03" at bounding box center [409, 371] width 437 height 3
click at [83, 374] on icon at bounding box center [83, 372] width 8 height 8
click at [79, 372] on icon at bounding box center [83, 372] width 8 height 8
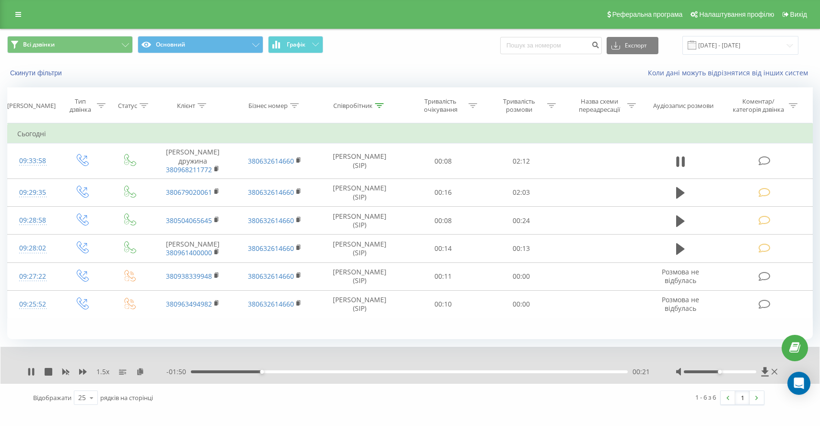
click at [270, 370] on div "- 01:50 00:21 00:21" at bounding box center [408, 372] width 485 height 10
click at [273, 372] on div "00:25" at bounding box center [409, 371] width 437 height 3
click at [284, 372] on div "00:25" at bounding box center [409, 371] width 437 height 3
click at [305, 372] on div "00:34" at bounding box center [409, 371] width 437 height 3
click at [318, 371] on div "00:38" at bounding box center [409, 371] width 437 height 3
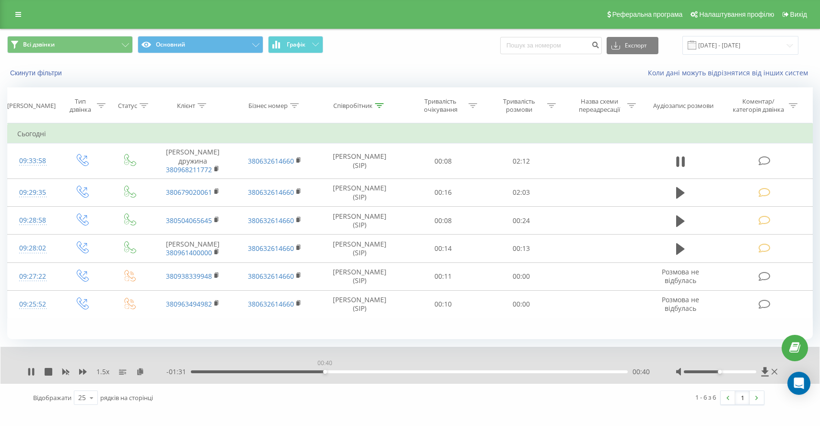
click at [325, 372] on div "00:40" at bounding box center [409, 371] width 437 height 3
click at [329, 371] on div "00:41" at bounding box center [409, 371] width 437 height 3
click at [337, 372] on div "00:43" at bounding box center [409, 371] width 437 height 3
click at [342, 372] on div "00:46" at bounding box center [409, 371] width 437 height 3
click at [353, 371] on div "00:47" at bounding box center [409, 371] width 437 height 3
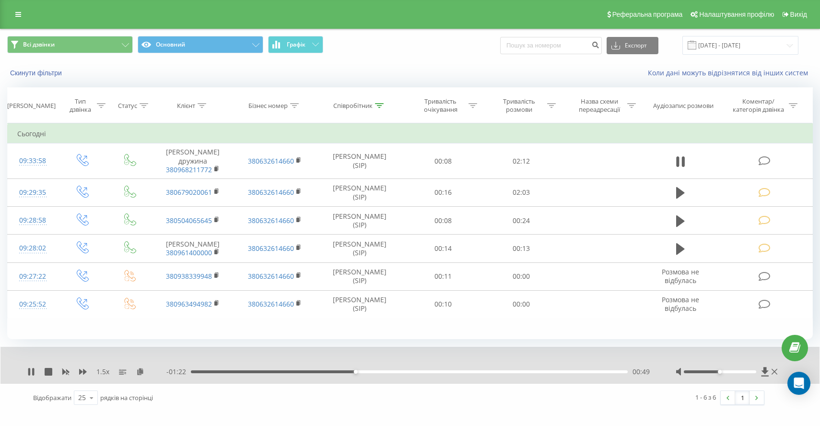
click at [360, 371] on div "00:49" at bounding box center [409, 371] width 437 height 3
click at [370, 372] on div "00:52" at bounding box center [409, 371] width 437 height 3
click at [376, 372] on div "00:54" at bounding box center [409, 371] width 437 height 3
click at [381, 372] on div "00:57" at bounding box center [409, 371] width 437 height 3
click at [390, 372] on div "00:58" at bounding box center [409, 371] width 437 height 3
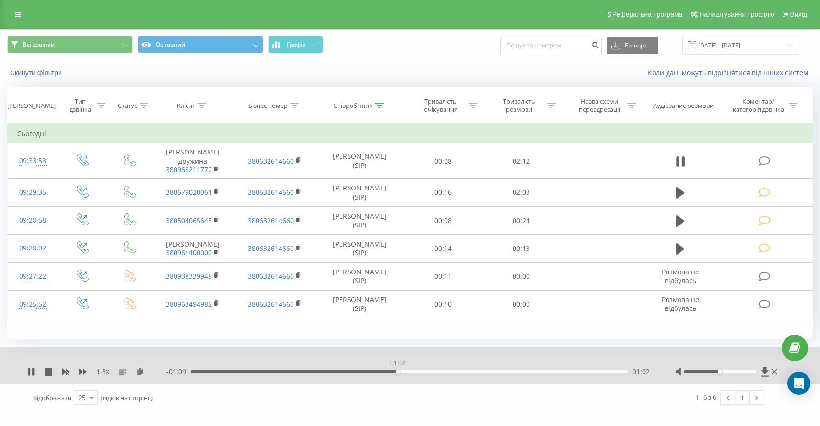
click at [398, 372] on div "01:02" at bounding box center [409, 371] width 437 height 3
click at [403, 372] on div "01:02" at bounding box center [409, 371] width 437 height 3
click at [412, 373] on div "01:07" at bounding box center [409, 371] width 437 height 3
click at [417, 373] on div "01:08" at bounding box center [409, 371] width 437 height 3
click at [31, 373] on icon at bounding box center [31, 372] width 8 height 8
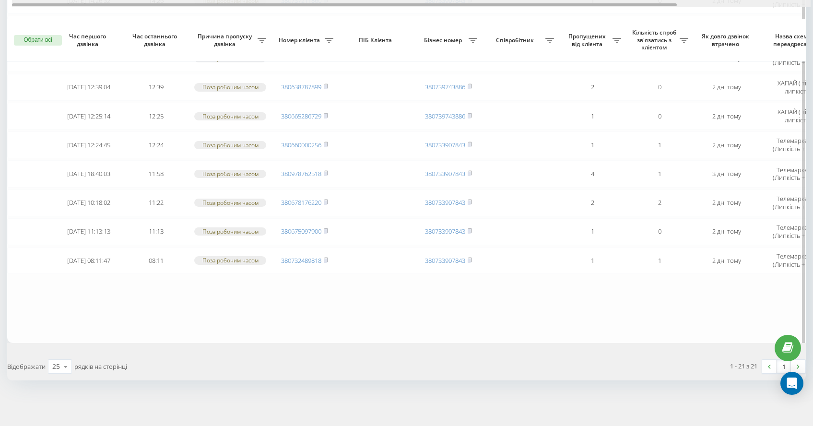
drag, startPoint x: 306, startPoint y: 5, endPoint x: 289, endPoint y: 10, distance: 17.6
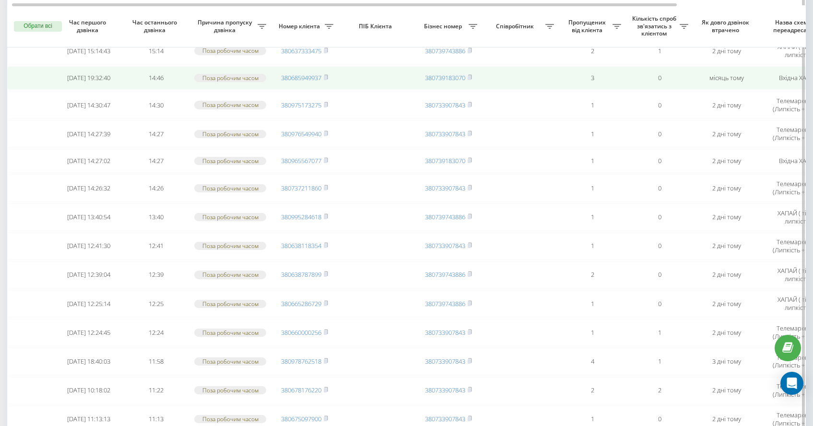
scroll to position [240, 0]
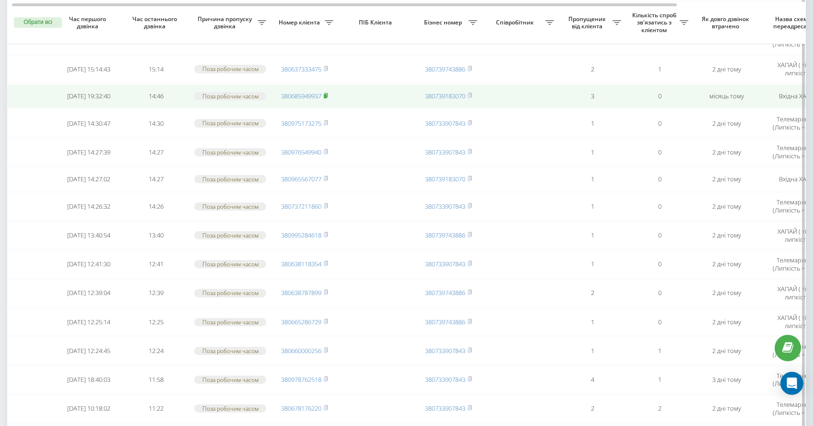
click at [326, 98] on rect at bounding box center [325, 96] width 3 height 4
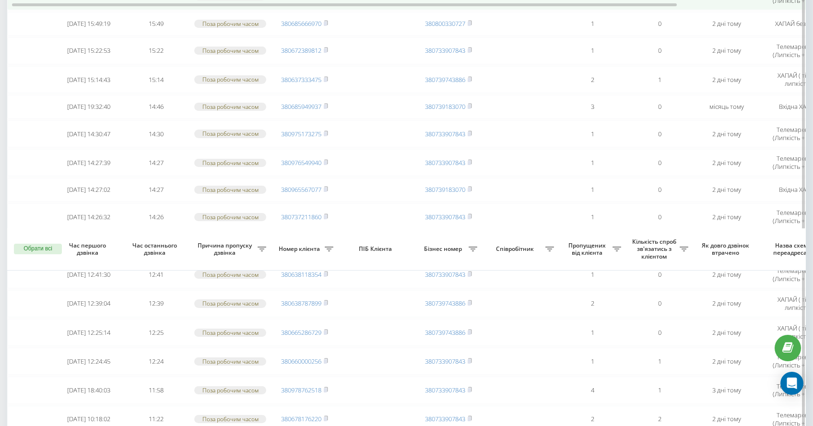
scroll to position [0, 0]
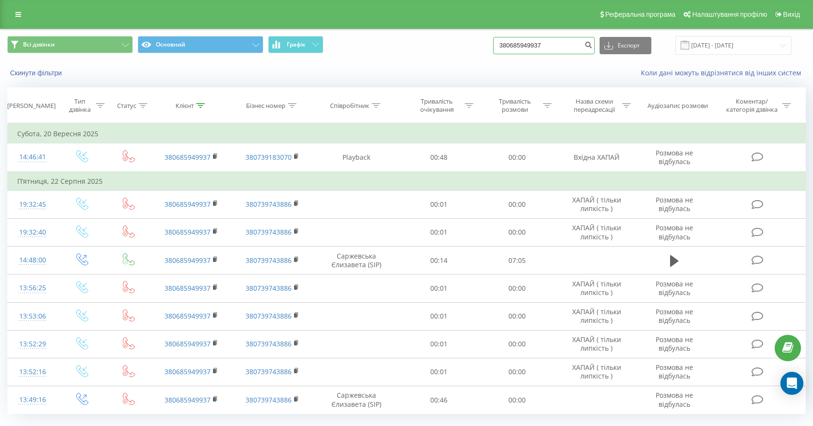
click at [551, 51] on input "380685949937" at bounding box center [544, 45] width 102 height 17
drag, startPoint x: 566, startPoint y: 47, endPoint x: 418, endPoint y: 27, distance: 149.6
click at [441, 33] on div "Всі дзвінки Основний Графік 380685949937 Експорт .csv .xls .xlsx [DATE] - [DATE]" at bounding box center [406, 45] width 812 height 32
paste input "380503565786"
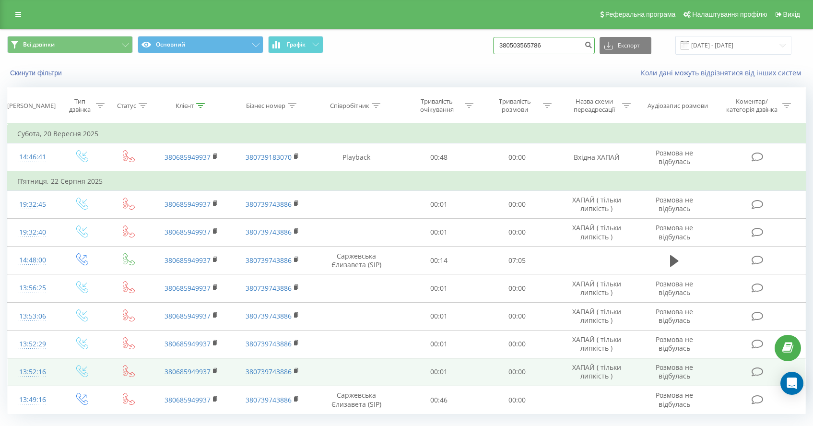
type input "380503565786"
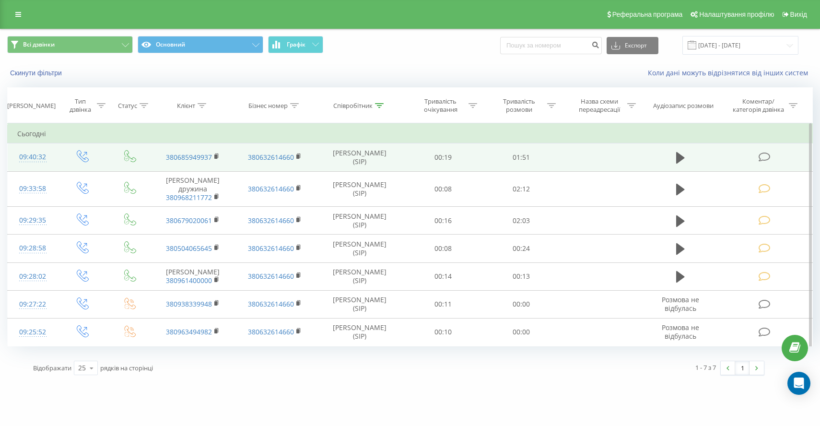
click at [758, 160] on icon at bounding box center [764, 157] width 12 height 10
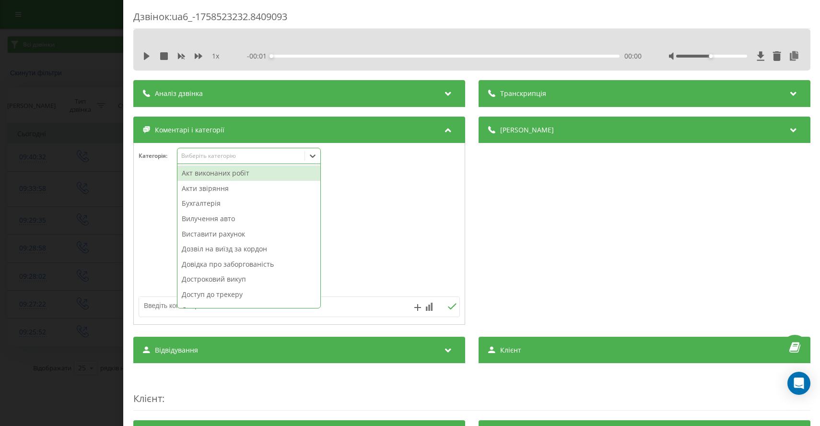
click at [228, 157] on div "Виберіть категорію" at bounding box center [241, 156] width 120 height 8
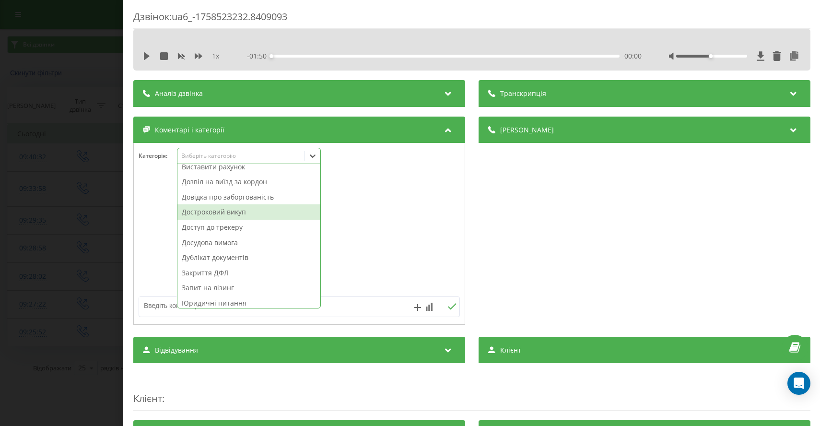
scroll to position [69, 0]
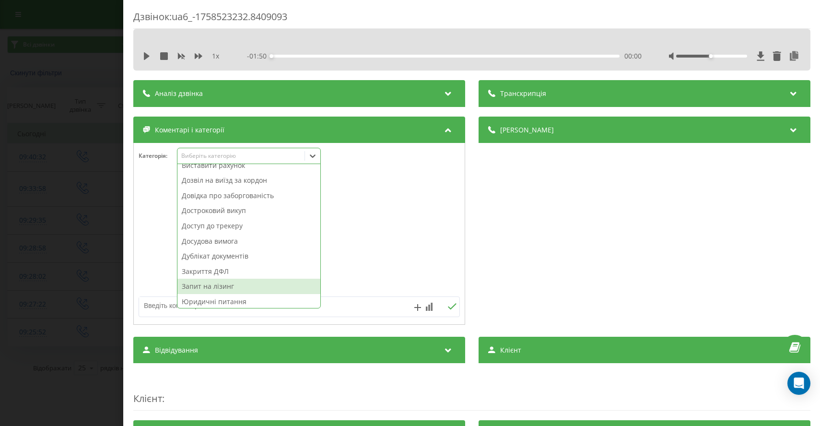
drag, startPoint x: 208, startPoint y: 287, endPoint x: 218, endPoint y: 278, distance: 13.3
click at [208, 287] on div "Запит на лізинг" at bounding box center [248, 286] width 143 height 15
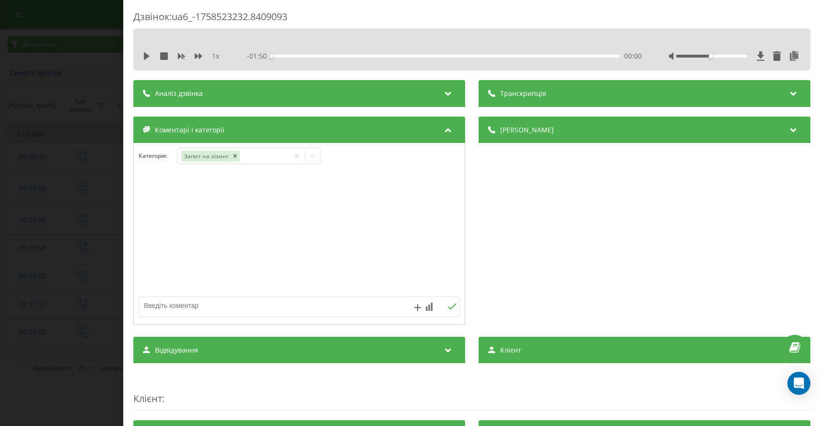
click at [69, 115] on div "Дзвінок : ua6_-1758523232.8409093 1 x - 01:50 00:00 00:00 Транскрипція Для AI-а…" at bounding box center [410, 213] width 820 height 426
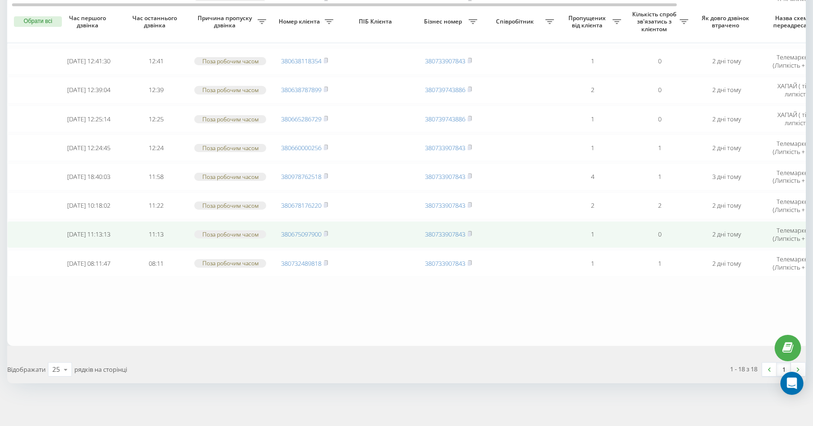
scroll to position [361, 0]
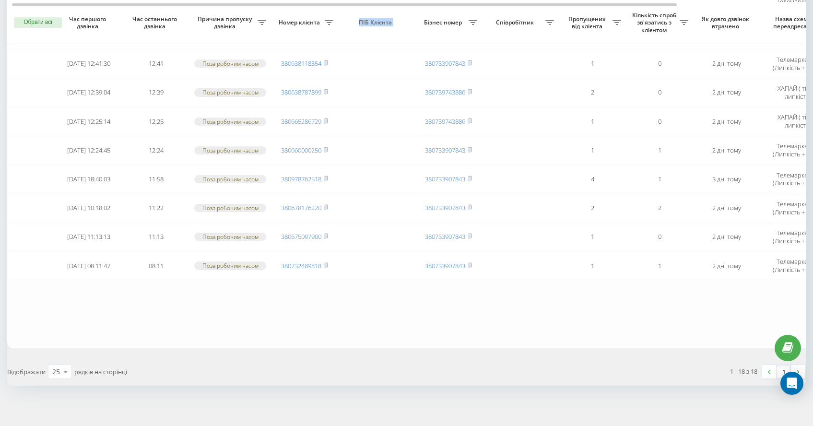
drag, startPoint x: 400, startPoint y: 12, endPoint x: 437, endPoint y: 18, distance: 37.9
click at [437, 18] on tr "Обрати всі Час першого дзвінка Час останнього дзвінка Причина пропуску дзвінка …" at bounding box center [486, 23] width 959 height 42
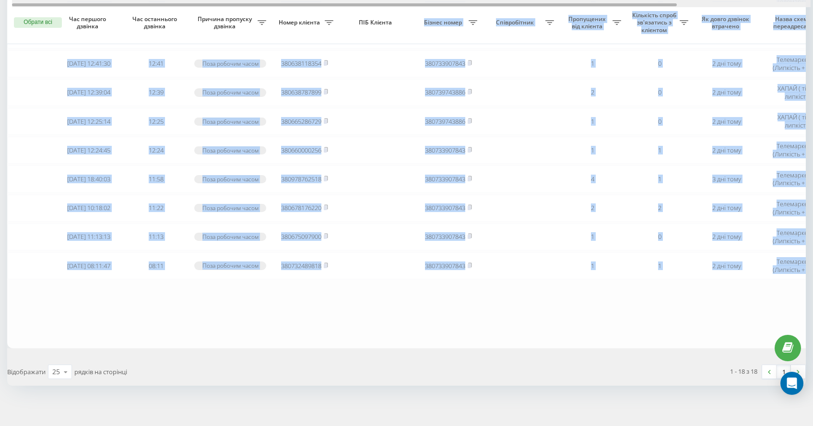
drag, startPoint x: 423, startPoint y: 7, endPoint x: 467, endPoint y: 5, distance: 44.7
click at [467, 5] on div "Обрати всі Час першого дзвінка Час останнього дзвінка Причина пропуску дзвінка …" at bounding box center [406, 26] width 799 height 643
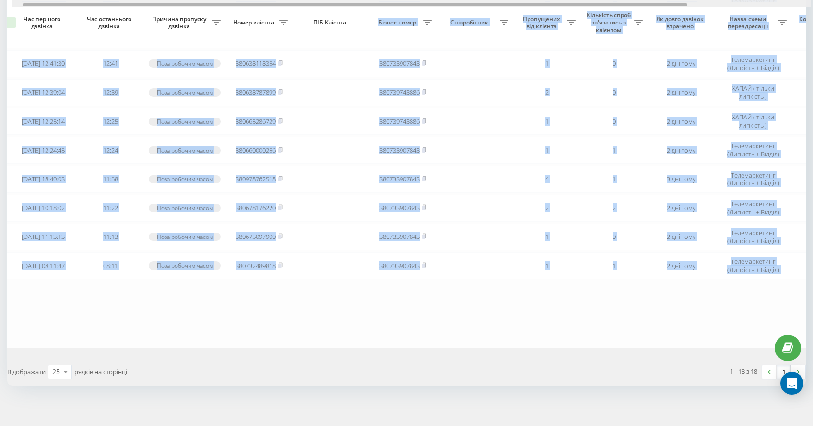
scroll to position [0, 49]
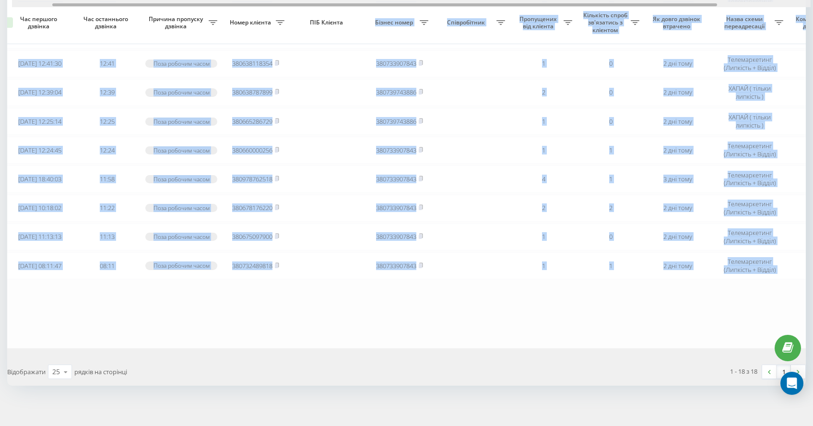
drag, startPoint x: 468, startPoint y: 4, endPoint x: 505, endPoint y: 2, distance: 37.0
click at [505, 2] on div at bounding box center [411, 3] width 799 height 7
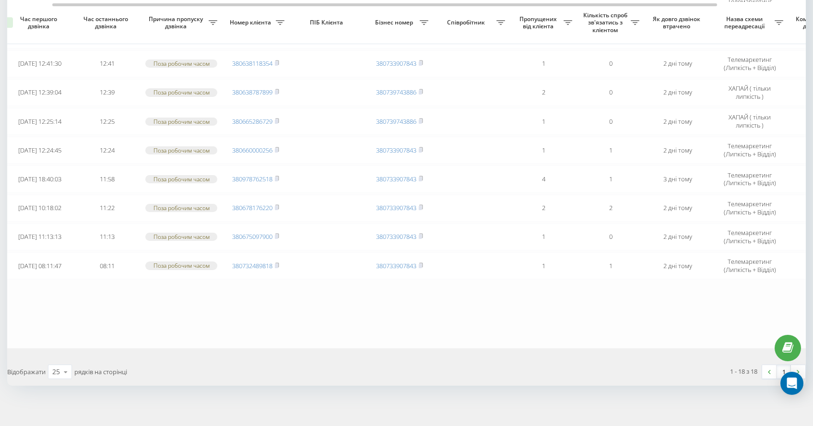
click at [593, 344] on table "Субота, 20 Вересня 2025 2025-09-20 18:42:29 18:42 Поза робочим часом 3809715690…" at bounding box center [437, 26] width 959 height 643
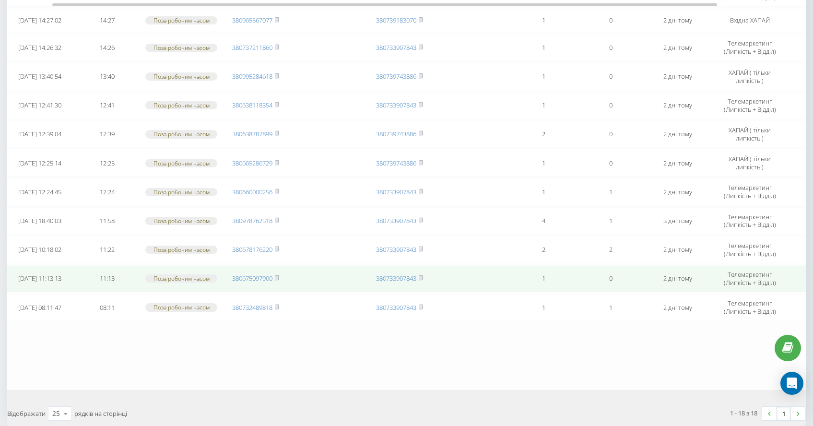
scroll to position [221, 0]
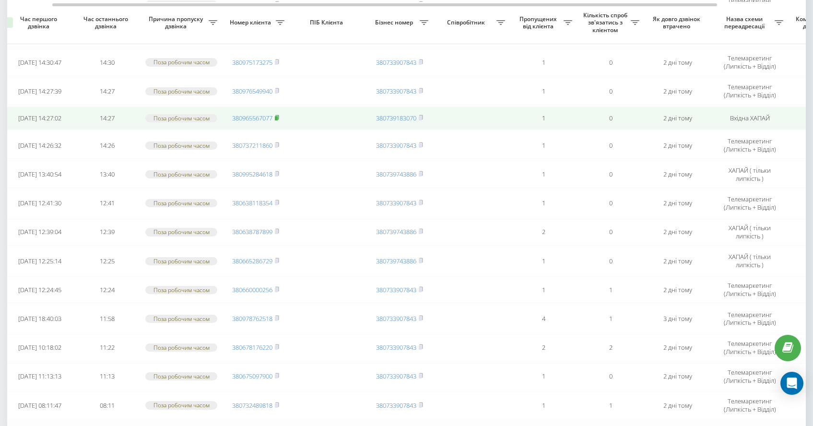
click at [277, 120] on rect at bounding box center [276, 118] width 3 height 4
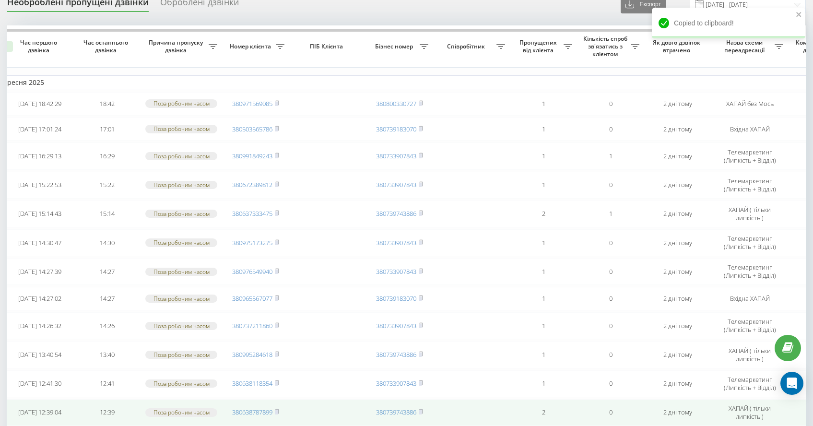
scroll to position [35, 0]
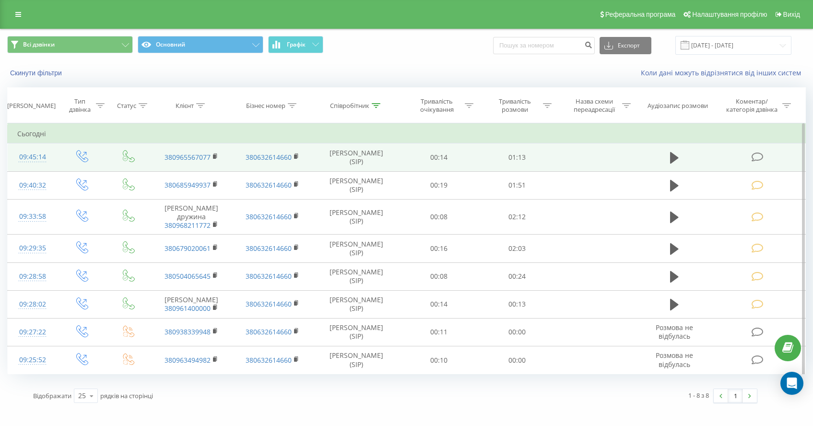
click at [756, 160] on icon at bounding box center [758, 157] width 12 height 10
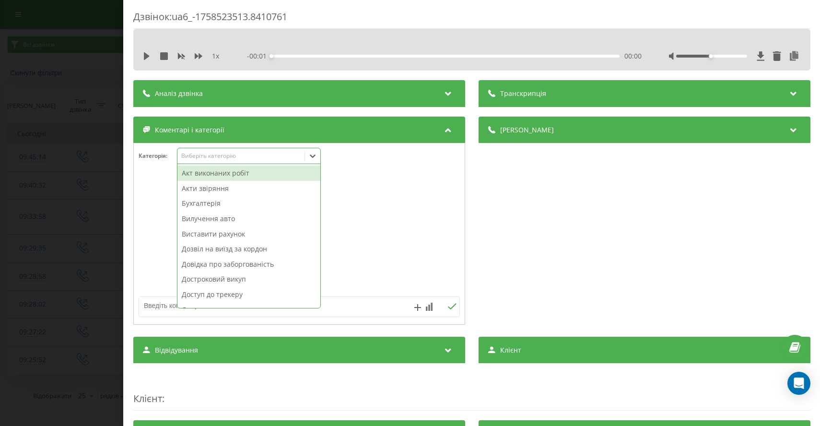
click at [235, 158] on div "Виберіть категорію" at bounding box center [241, 156] width 120 height 8
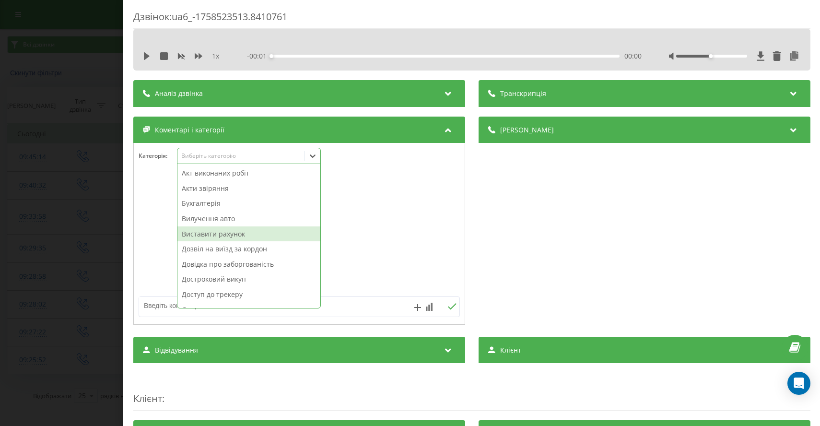
scroll to position [514, 0]
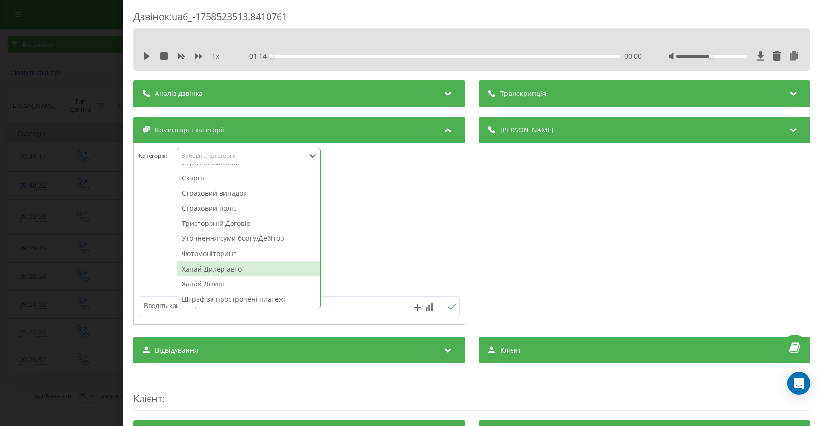
click at [211, 272] on div "Хапай Дилер авто" at bounding box center [248, 268] width 143 height 15
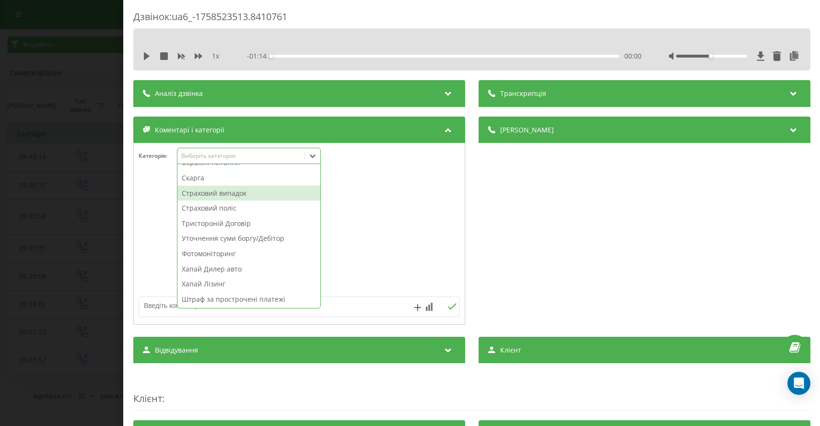
scroll to position [499, 0]
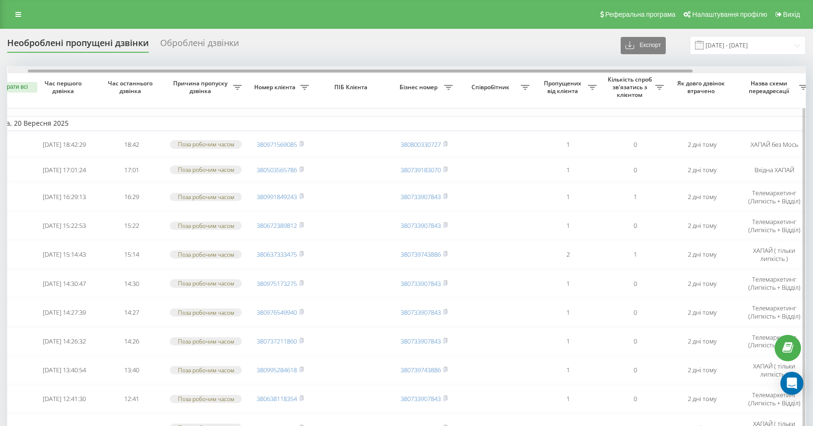
scroll to position [0, 26]
drag, startPoint x: 389, startPoint y: 71, endPoint x: 410, endPoint y: 78, distance: 22.6
click at [411, 75] on div "Обрати всі Час першого дзвінка Час останнього дзвінка Причина пропуску дзвінка …" at bounding box center [406, 374] width 799 height 617
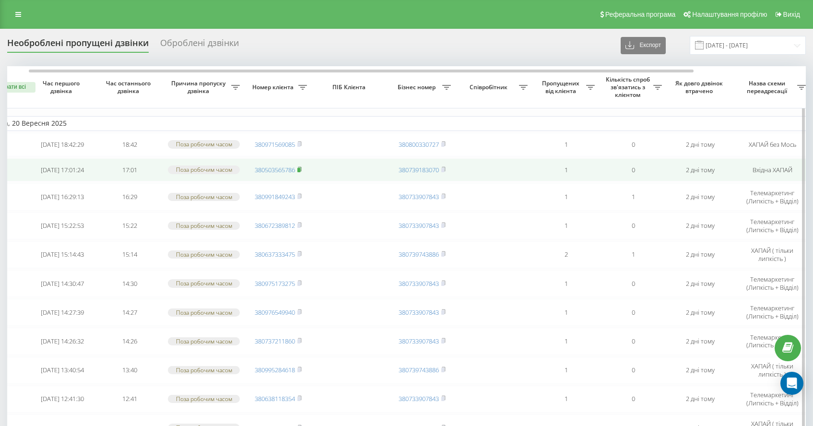
click at [301, 172] on icon at bounding box center [299, 169] width 4 height 6
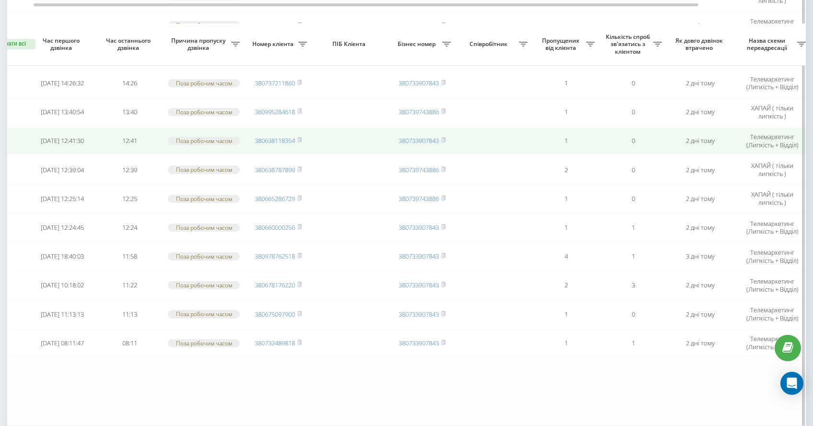
scroll to position [348, 0]
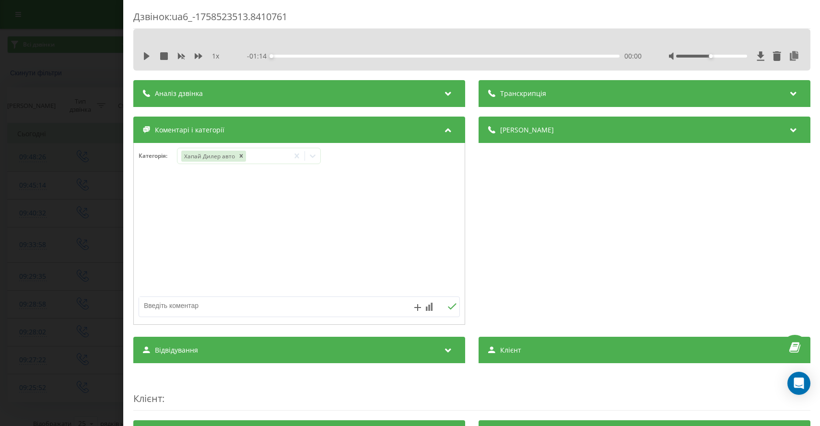
click at [37, 155] on div "Дзвінок : ua6_-1758523513.8410761 1 x - 01:14 00:00 00:00 Транскрипція Для AI-а…" at bounding box center [410, 213] width 820 height 426
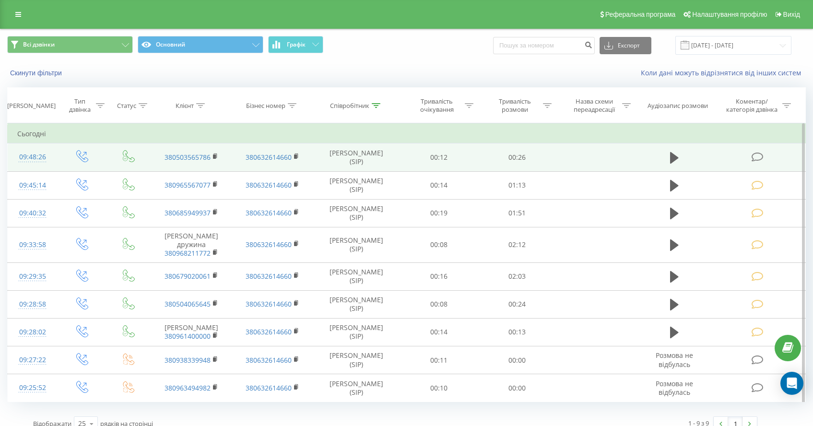
click at [757, 158] on icon at bounding box center [758, 157] width 12 height 10
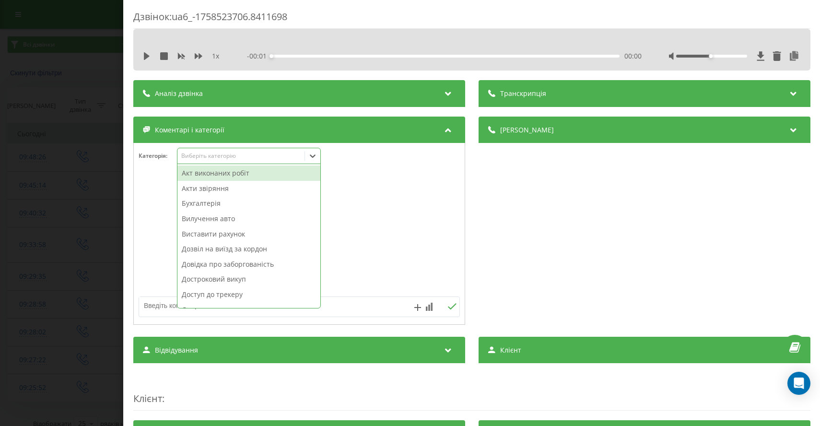
drag, startPoint x: 232, startPoint y: 153, endPoint x: 266, endPoint y: 229, distance: 83.1
click at [232, 153] on div "Виберіть категорію" at bounding box center [241, 156] width 120 height 8
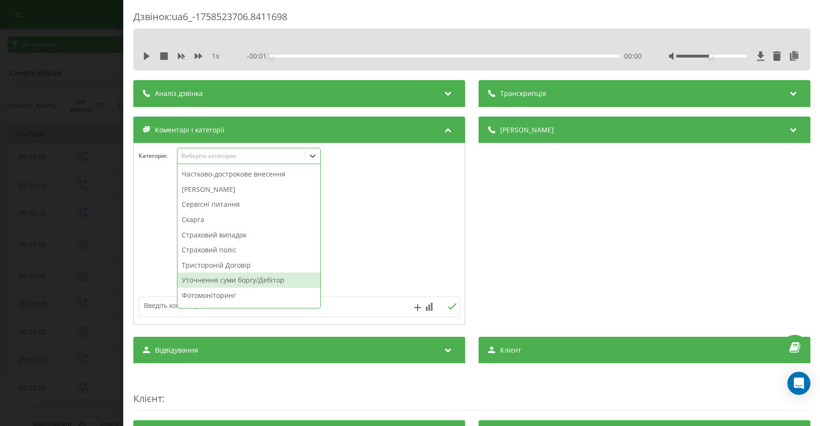
scroll to position [514, 0]
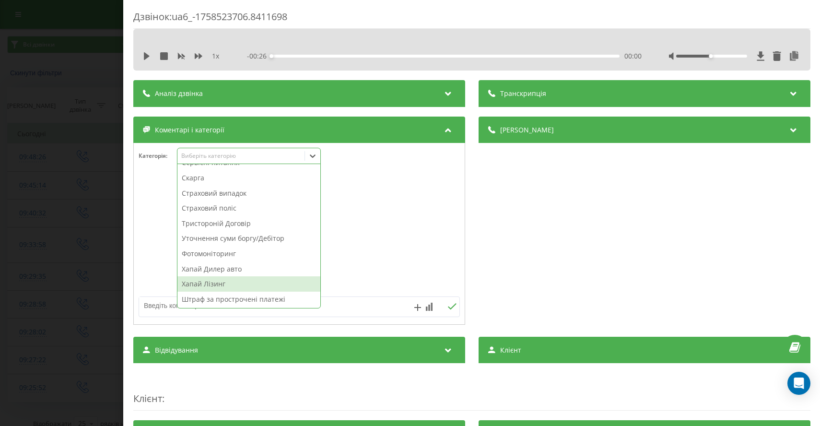
click at [221, 277] on div "Хапай Лізинг" at bounding box center [248, 283] width 143 height 15
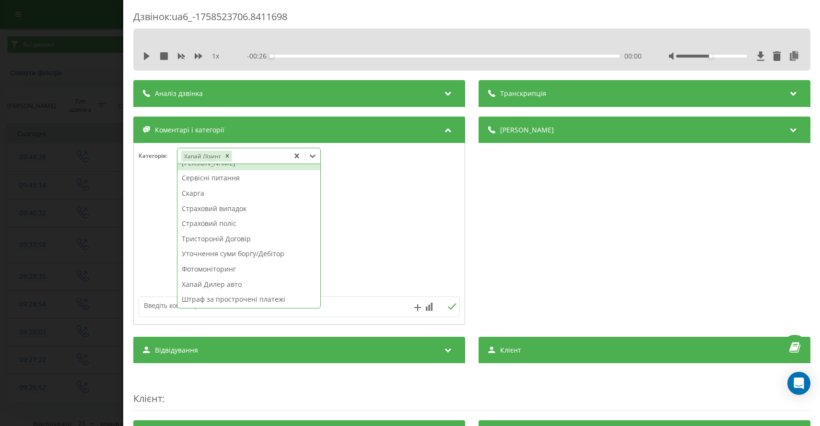
drag, startPoint x: 227, startPoint y: 157, endPoint x: 240, endPoint y: 164, distance: 14.4
click at [227, 157] on icon "Remove Хапай Лізинг" at bounding box center [226, 155] width 3 height 3
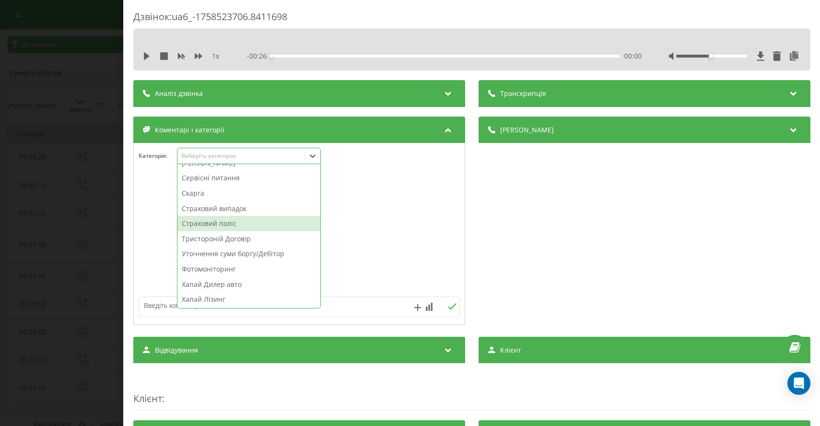
scroll to position [514, 0]
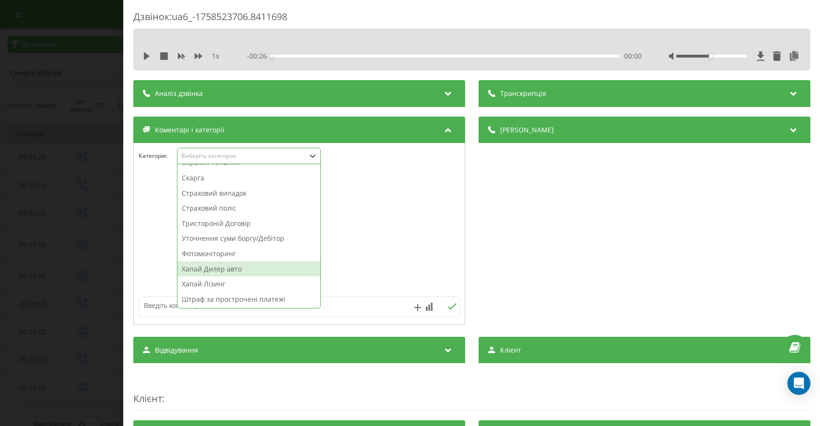
click at [233, 270] on div "Хапай Дилер авто" at bounding box center [248, 268] width 143 height 15
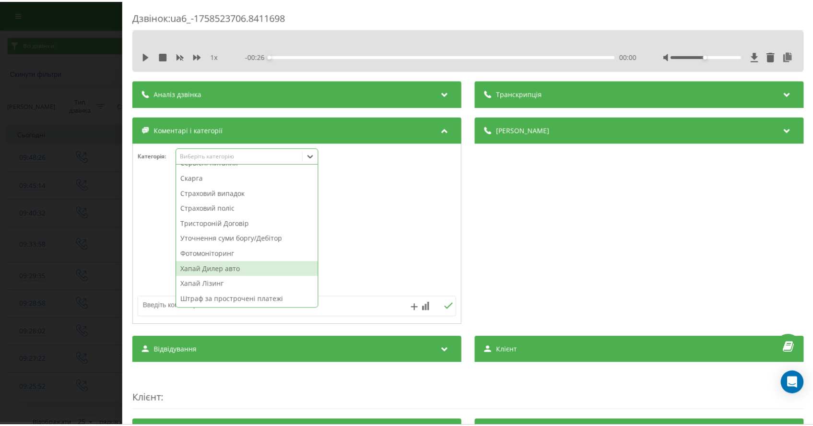
scroll to position [499, 0]
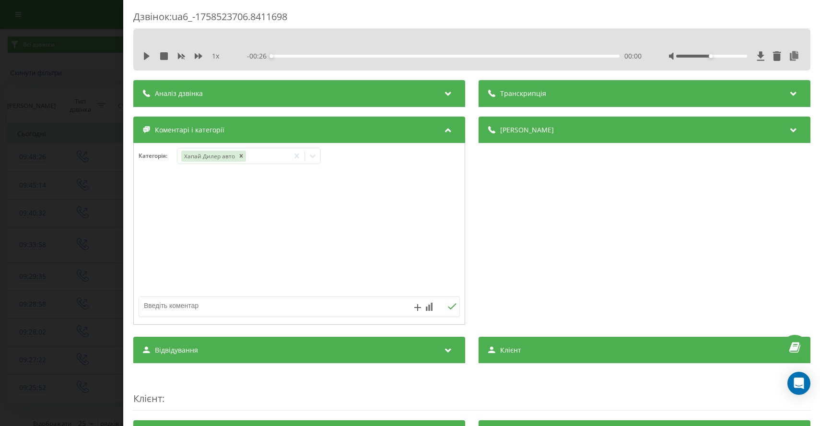
click at [13, 263] on div "Дзвінок : ua6_-1758523706.8411698 1 x - 00:26 00:00 00:00 Транскрипція Для AI-а…" at bounding box center [410, 213] width 820 height 426
